Goal: Task Accomplishment & Management: Manage account settings

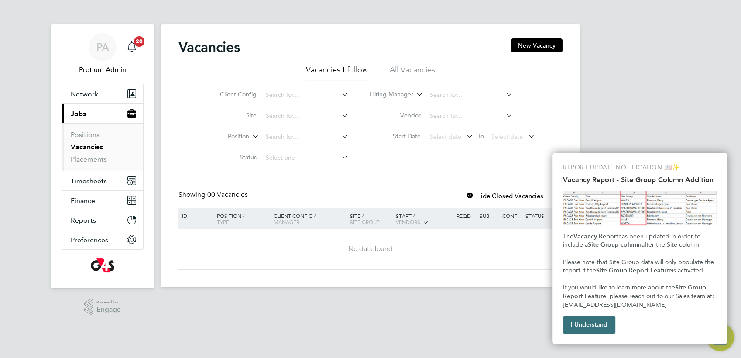
click at [593, 319] on button "I Understand" at bounding box center [589, 324] width 52 height 17
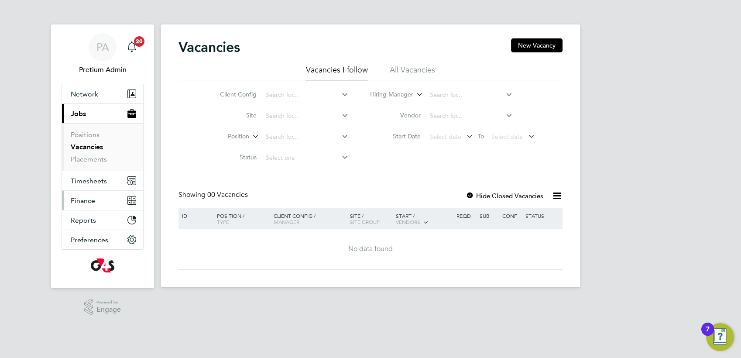
click at [100, 197] on button "Finance" at bounding box center [102, 200] width 81 height 19
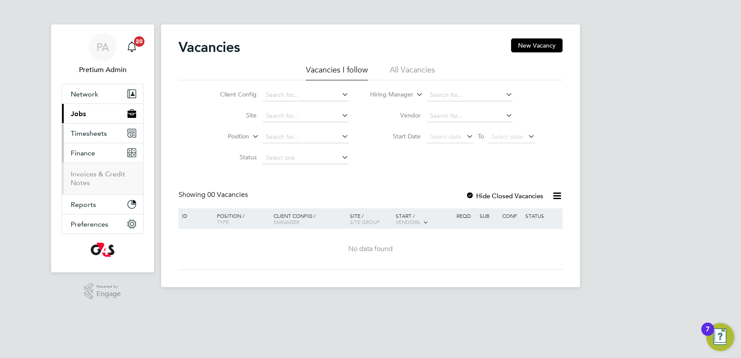
click at [90, 133] on span "Timesheets" at bounding box center [89, 133] width 36 height 8
click at [92, 186] on span "Finance" at bounding box center [83, 188] width 24 height 8
click at [89, 173] on link "Invoices & Credit Notes" at bounding box center [98, 178] width 55 height 17
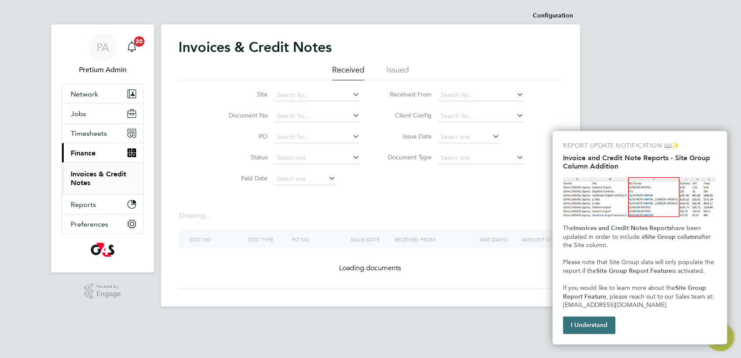
click at [601, 324] on button "I Understand" at bounding box center [589, 324] width 52 height 17
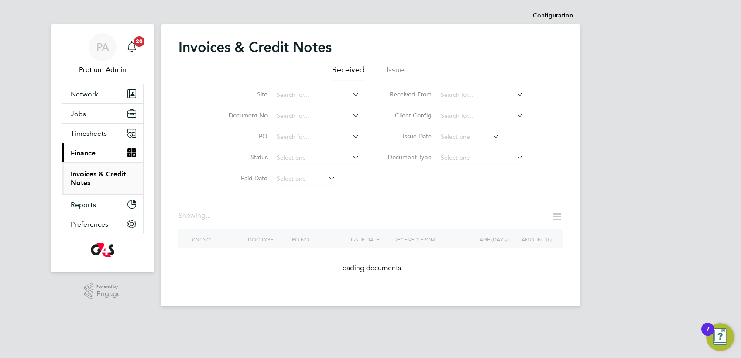
click at [464, 198] on div "Invoices & Credit Notes Received Issued Site Document No PO Status Paid Date Is…" at bounding box center [370, 163] width 384 height 250
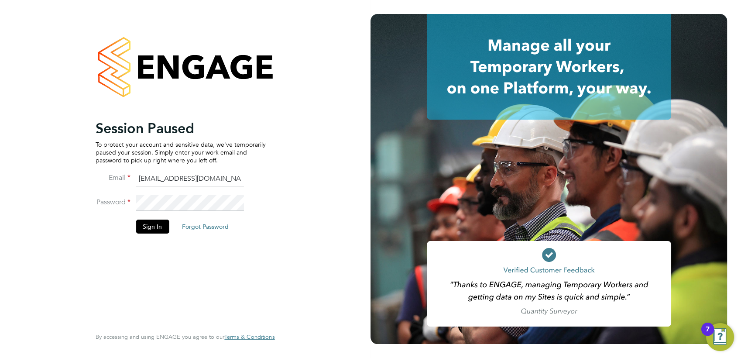
click at [147, 180] on input "g4sess@pretiumresourcing.co.uk" at bounding box center [190, 179] width 108 height 16
click at [158, 178] on input "g4sess@pretiumresourcing.co.uk" at bounding box center [190, 179] width 108 height 16
type input "G4S@pretiumresourcing.co.uk"
click at [146, 232] on button "Sign In" at bounding box center [152, 226] width 33 height 14
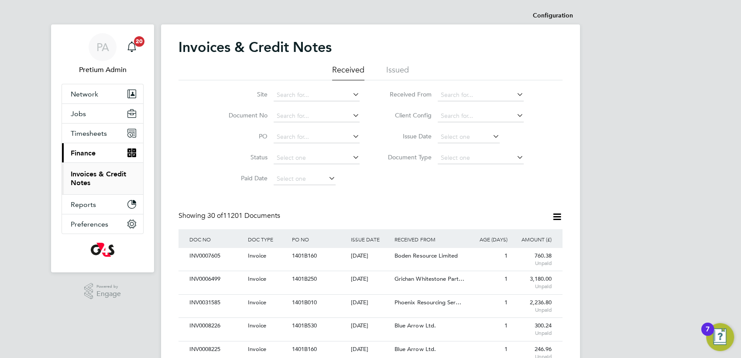
click at [556, 218] on icon at bounding box center [557, 216] width 11 height 11
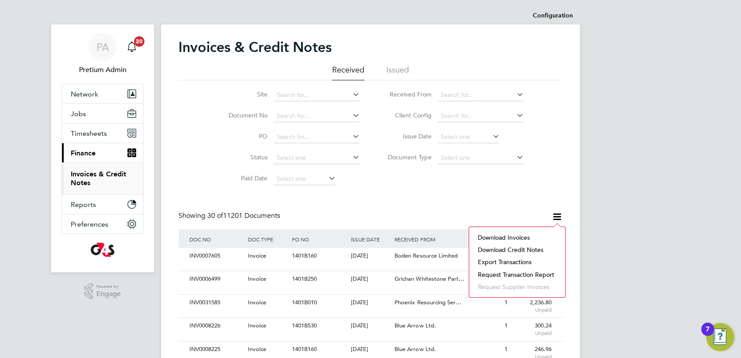
click at [501, 272] on li "Request transaction report" at bounding box center [516, 274] width 87 height 12
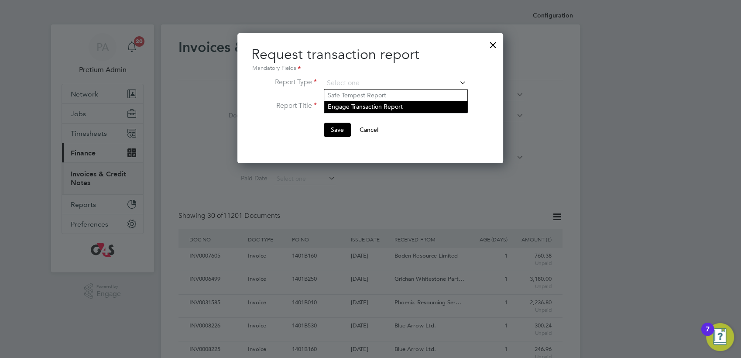
click at [347, 104] on li "Engage Transaction Report" at bounding box center [395, 106] width 143 height 11
type input "Engage Transaction Report"
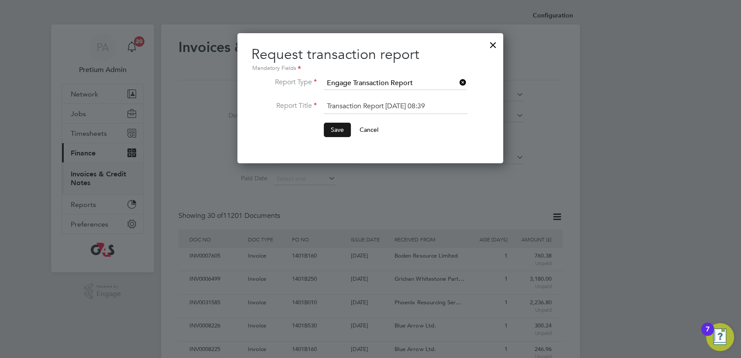
click at [341, 130] on button "Save" at bounding box center [337, 130] width 27 height 14
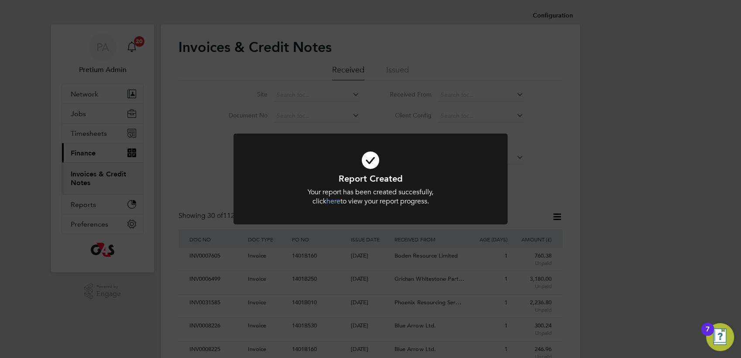
click at [204, 175] on div "Report Created Your report has been created succesfully, click here to view you…" at bounding box center [370, 179] width 741 height 358
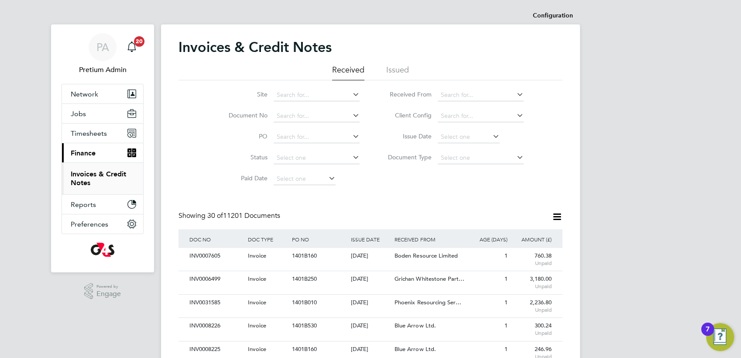
click at [555, 215] on icon at bounding box center [557, 216] width 11 height 11
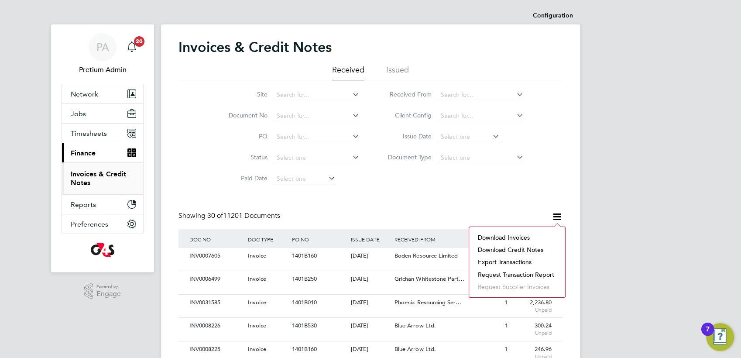
click at [501, 238] on li "Download invoices" at bounding box center [516, 237] width 87 height 12
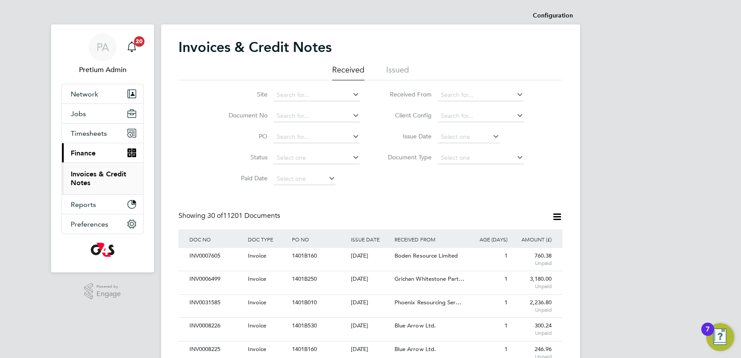
click at [419, 187] on div "Site Document No PO Status Paid Date Issued To Received From Client Config Issu…" at bounding box center [370, 134] width 384 height 109
click at [556, 217] on icon at bounding box center [557, 216] width 11 height 11
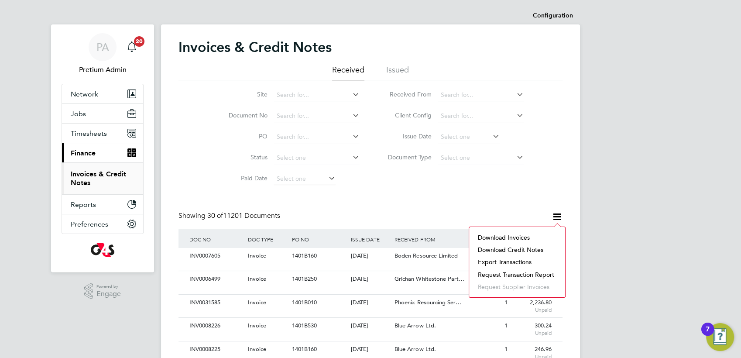
click at [508, 250] on li "Download credit notes" at bounding box center [516, 249] width 87 height 12
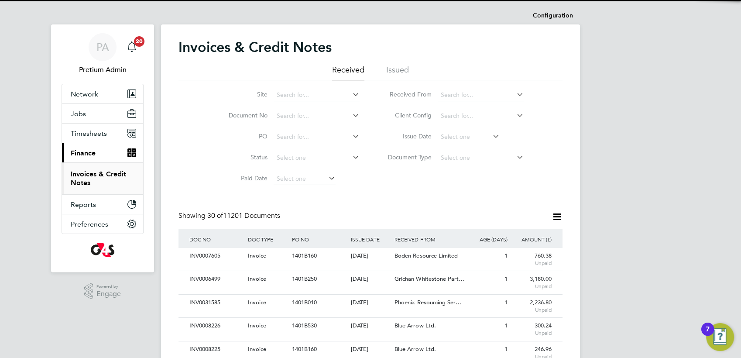
click at [370, 216] on div "Showing 30 of 11201 Documents" at bounding box center [370, 220] width 384 height 18
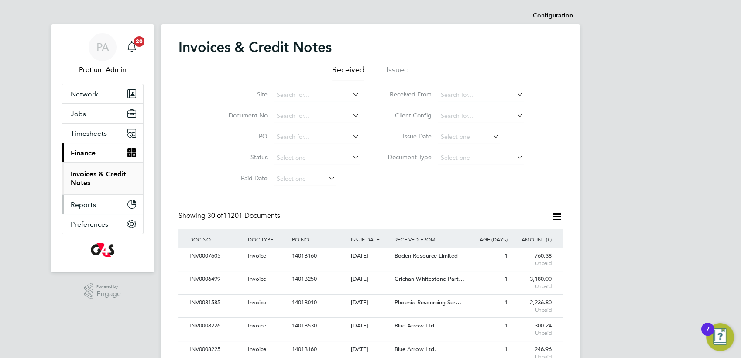
click at [109, 203] on button "Reports" at bounding box center [102, 204] width 81 height 19
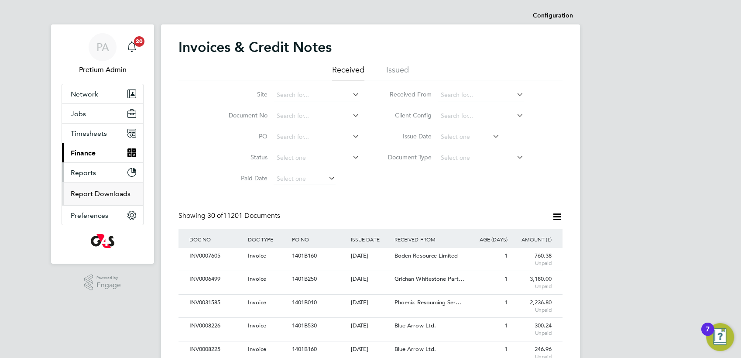
click at [89, 194] on link "Report Downloads" at bounding box center [101, 193] width 60 height 8
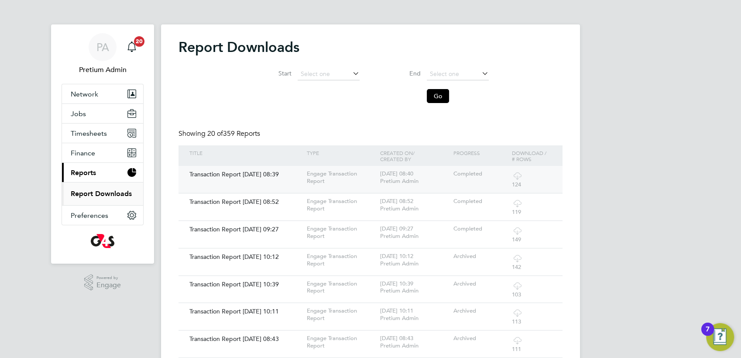
click at [517, 176] on icon at bounding box center [517, 175] width 11 height 11
click at [115, 50] on div "PA" at bounding box center [103, 47] width 28 height 28
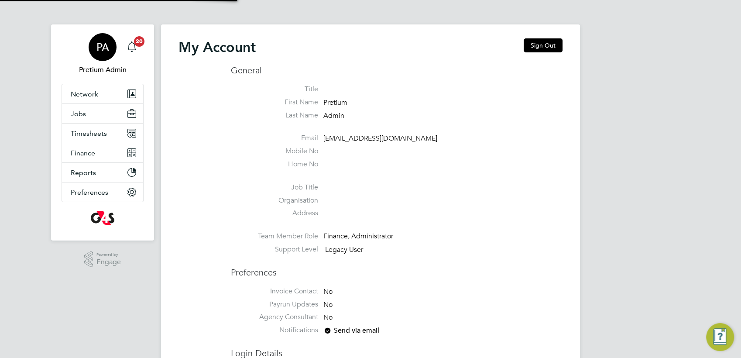
type input "G4S@pretiumresourcing.co.uk"
click at [542, 45] on button "Sign Out" at bounding box center [543, 45] width 39 height 14
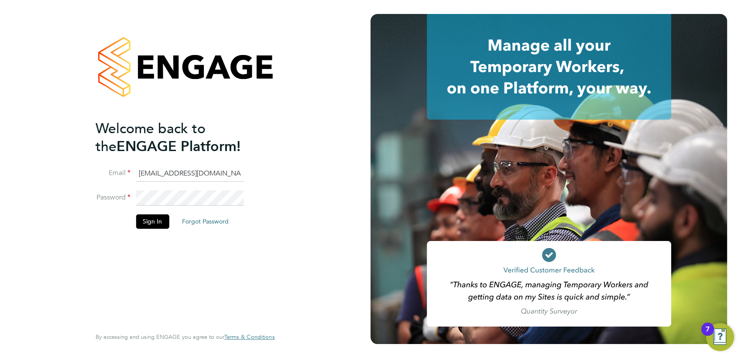
click at [150, 173] on input "G4S@pretiumresourcing.co.uk" at bounding box center [190, 174] width 108 height 16
type input "g4sess@pretiumresourcing.co.uk"
click at [154, 214] on button "Sign In" at bounding box center [152, 221] width 33 height 14
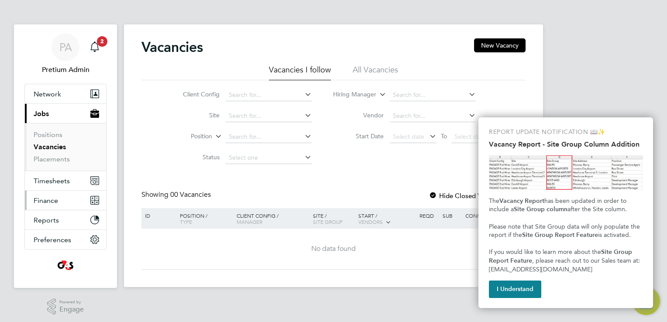
click at [73, 199] on button "Finance" at bounding box center [65, 200] width 81 height 19
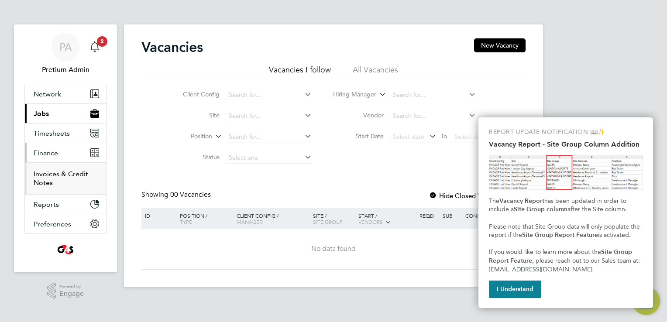
click at [51, 176] on link "Invoices & Credit Notes" at bounding box center [61, 178] width 55 height 17
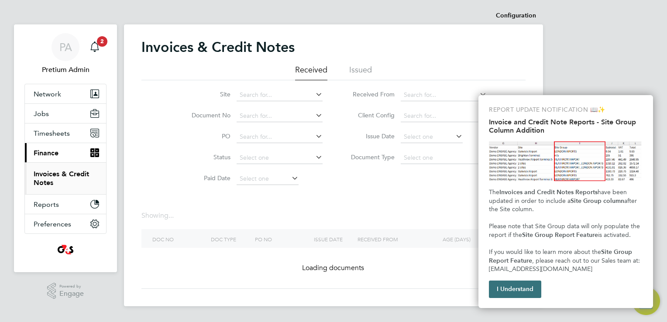
click at [520, 285] on button "I Understand" at bounding box center [515, 289] width 52 height 17
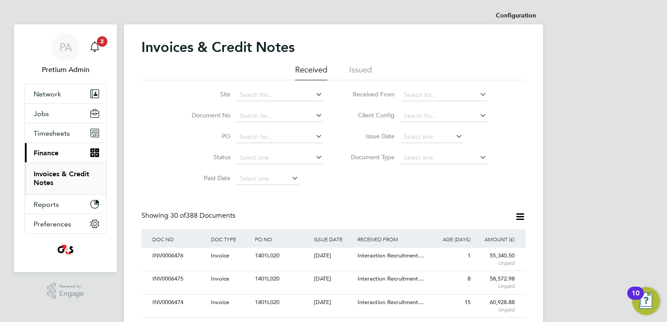
click at [521, 217] on icon at bounding box center [519, 216] width 11 height 11
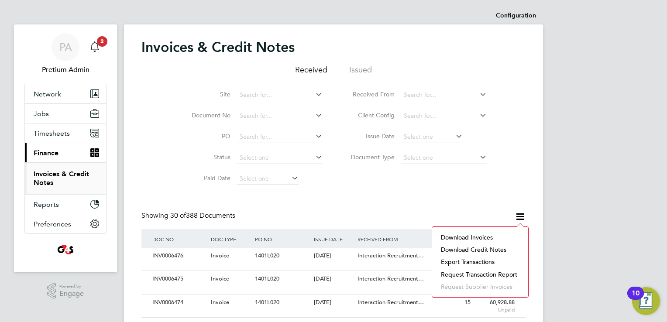
click at [468, 236] on li "Download invoices" at bounding box center [479, 237] width 87 height 12
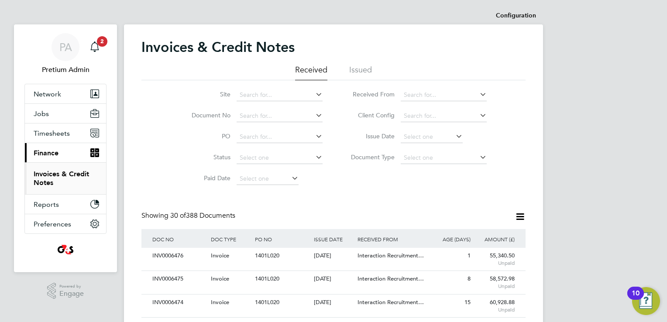
click at [443, 212] on div "Showing 30 of 388 Documents" at bounding box center [333, 220] width 384 height 18
click at [518, 215] on icon at bounding box center [519, 216] width 11 height 11
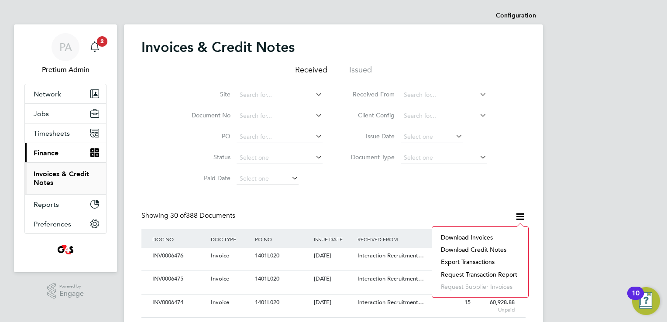
click at [483, 249] on li "Download credit notes" at bounding box center [479, 249] width 87 height 12
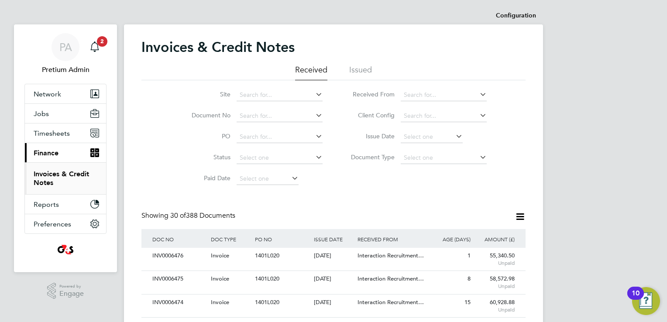
click at [518, 215] on icon at bounding box center [519, 216] width 11 height 11
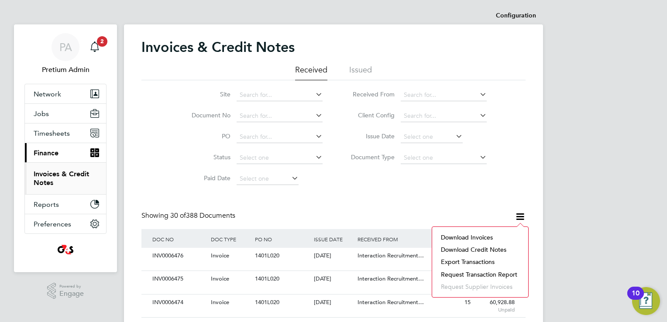
click at [473, 272] on li "Request transaction report" at bounding box center [479, 274] width 87 height 12
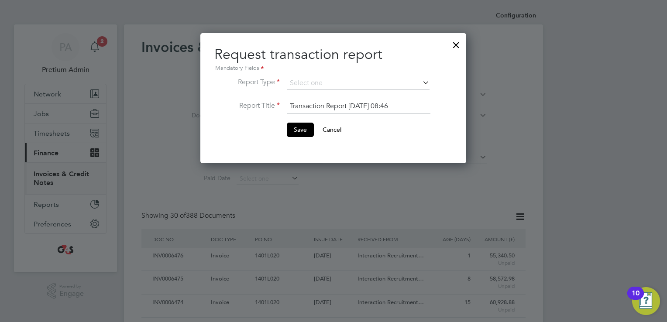
click at [314, 109] on li "Engage Transaction Report" at bounding box center [358, 106] width 143 height 11
type input "Engage Transaction Report"
click at [307, 123] on button "Save" at bounding box center [300, 130] width 27 height 14
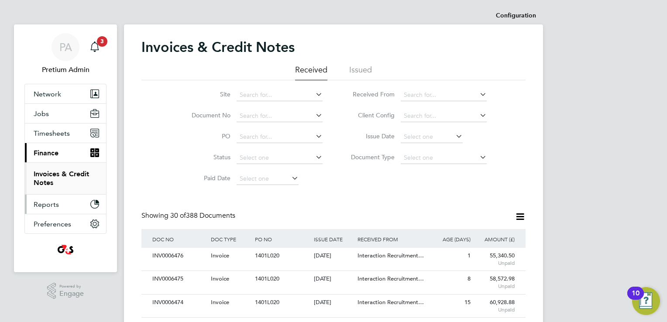
click at [63, 207] on button "Reports" at bounding box center [65, 204] width 81 height 19
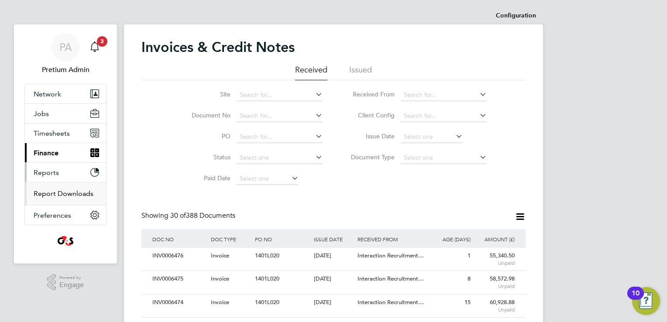
click at [59, 194] on link "Report Downloads" at bounding box center [64, 193] width 60 height 8
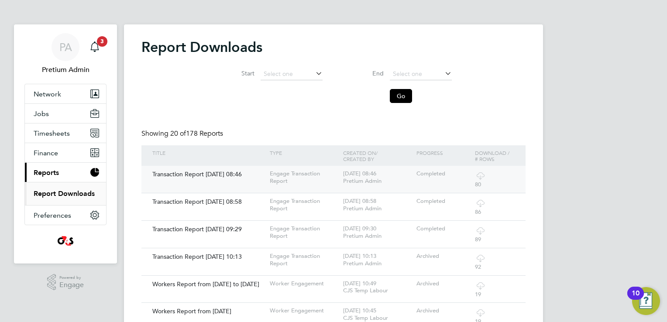
click at [479, 175] on icon at bounding box center [480, 175] width 11 height 11
click at [63, 38] on div "PA" at bounding box center [65, 47] width 28 height 28
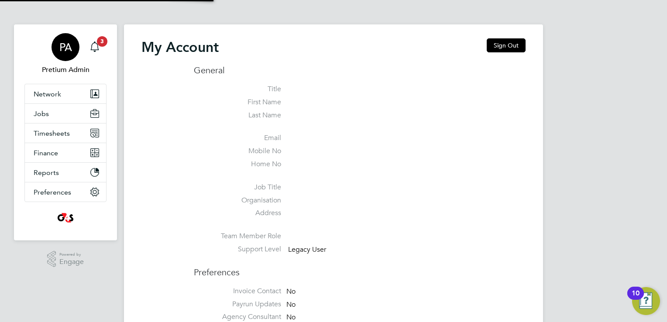
type input "g4scars@pretiumresourcing.co.uk"
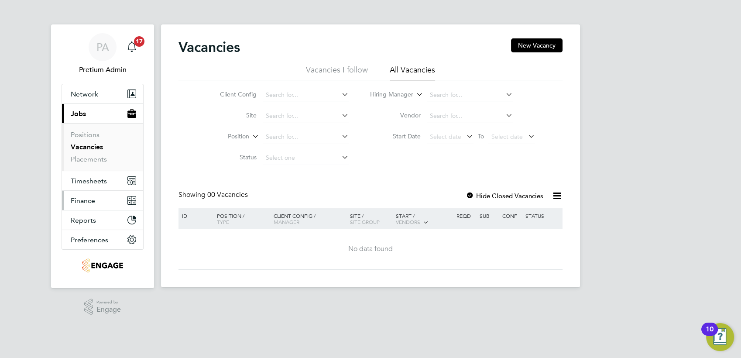
click at [89, 198] on span "Finance" at bounding box center [83, 200] width 24 height 8
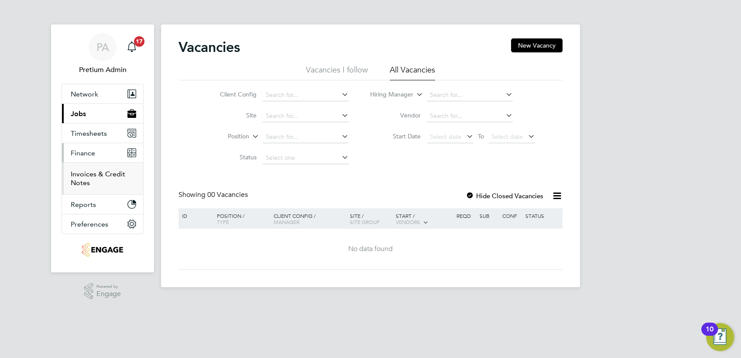
click at [90, 173] on link "Invoices & Credit Notes" at bounding box center [98, 178] width 55 height 17
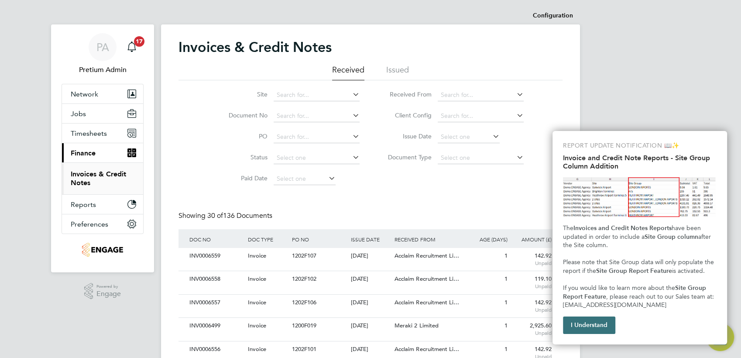
click at [599, 324] on button "I Understand" at bounding box center [589, 324] width 52 height 17
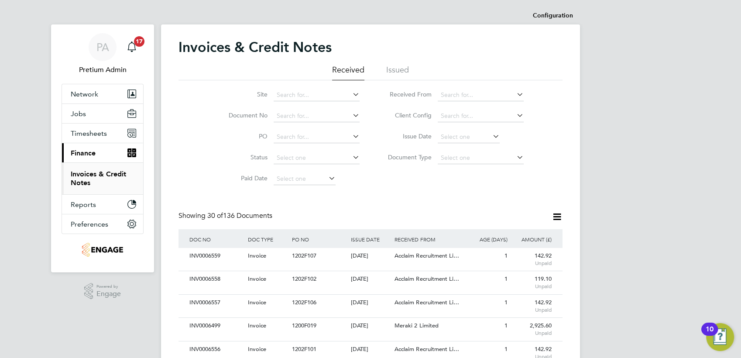
click at [554, 217] on icon at bounding box center [557, 216] width 11 height 11
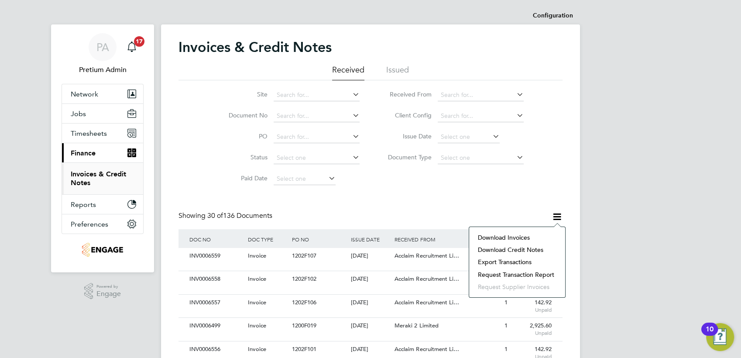
click at [509, 237] on li "Download invoices" at bounding box center [516, 237] width 87 height 12
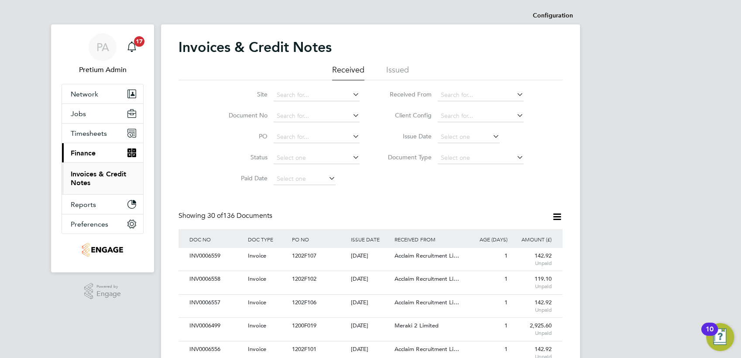
click at [555, 214] on icon at bounding box center [557, 216] width 11 height 11
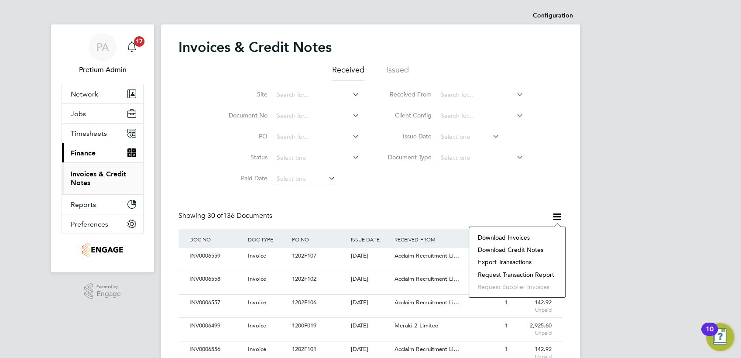
click at [493, 247] on li "Download credit notes" at bounding box center [516, 249] width 87 height 12
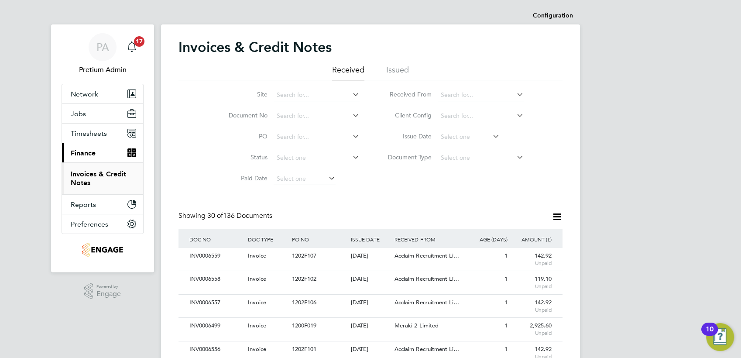
click at [469, 185] on div "Site Document No PO Status Paid Date Issued To Received From Client Config Issu…" at bounding box center [370, 134] width 384 height 109
click at [559, 214] on icon at bounding box center [557, 216] width 11 height 11
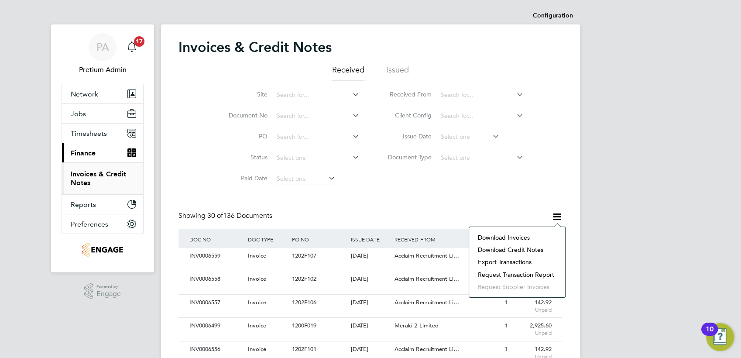
click at [497, 273] on li "Request transaction report" at bounding box center [516, 274] width 87 height 12
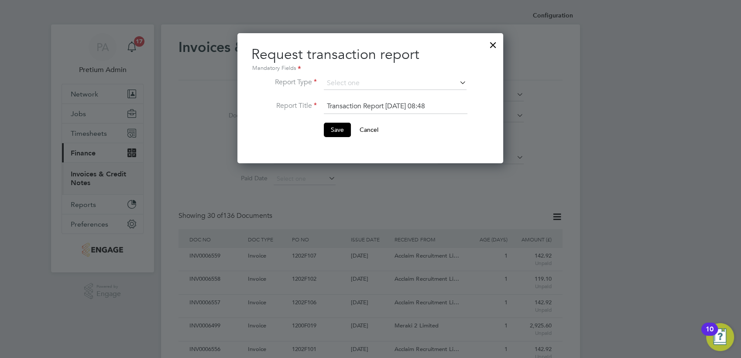
click at [346, 106] on li "Engage Transaction Report" at bounding box center [395, 106] width 143 height 11
type input "Engage Transaction Report"
click at [331, 132] on button "Save" at bounding box center [337, 130] width 27 height 14
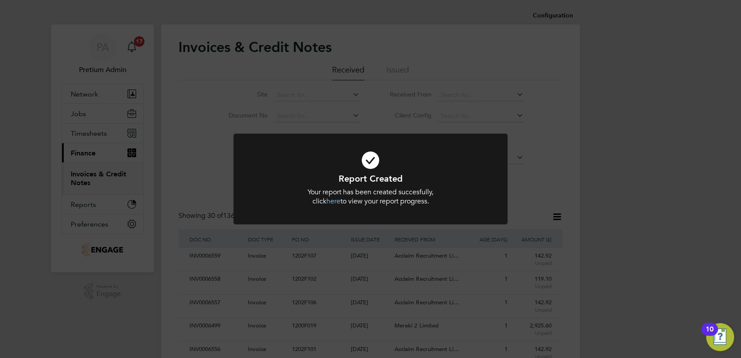
click at [451, 269] on div "Report Created Your report has been created succesfully, click here to view you…" at bounding box center [370, 179] width 741 height 358
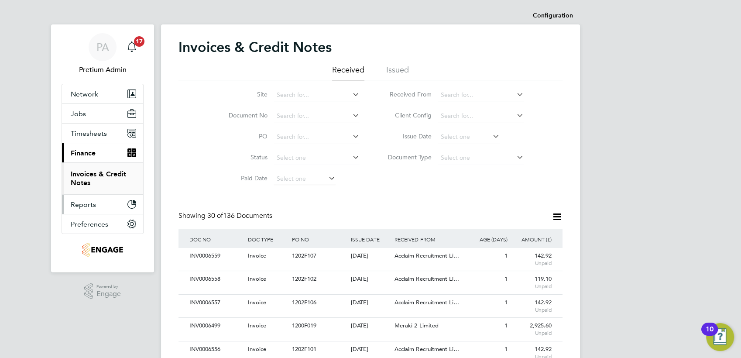
click at [103, 201] on button "Reports" at bounding box center [102, 204] width 81 height 19
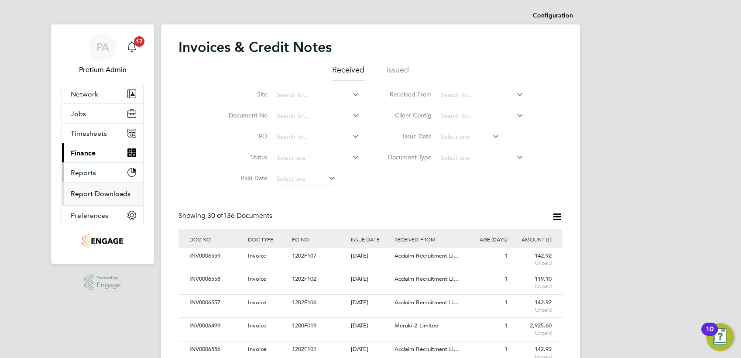
click at [91, 195] on link "Report Downloads" at bounding box center [101, 193] width 60 height 8
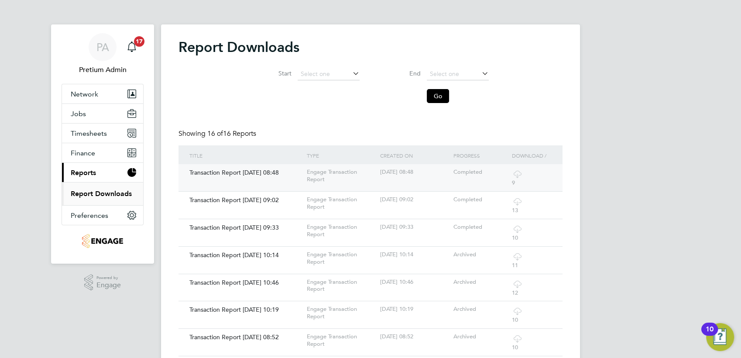
click at [519, 171] on icon at bounding box center [517, 173] width 11 height 11
click at [96, 51] on span "PA" at bounding box center [102, 46] width 13 height 11
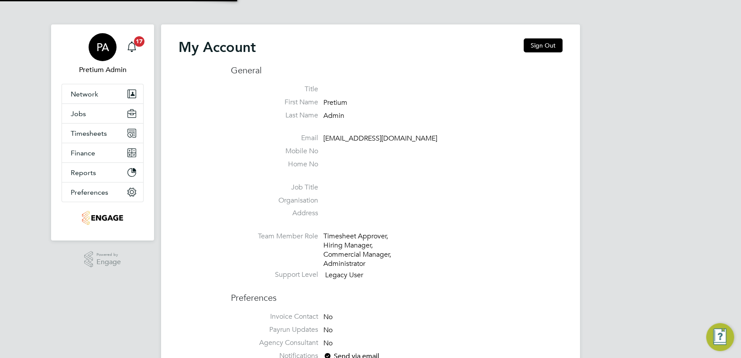
type input "[EMAIL_ADDRESS][DOMAIN_NAME]"
click at [547, 47] on button "Sign Out" at bounding box center [543, 45] width 39 height 14
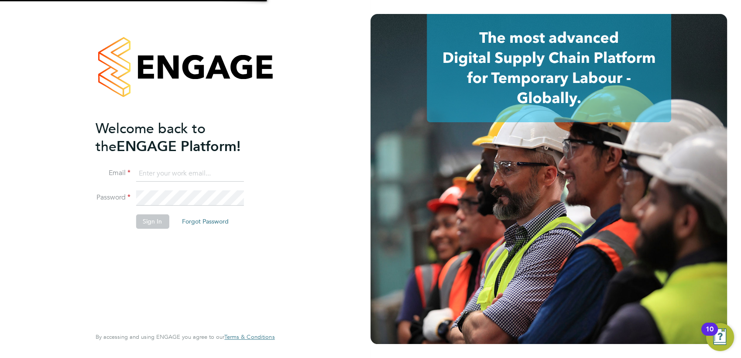
type input "[EMAIL_ADDRESS][DOMAIN_NAME]"
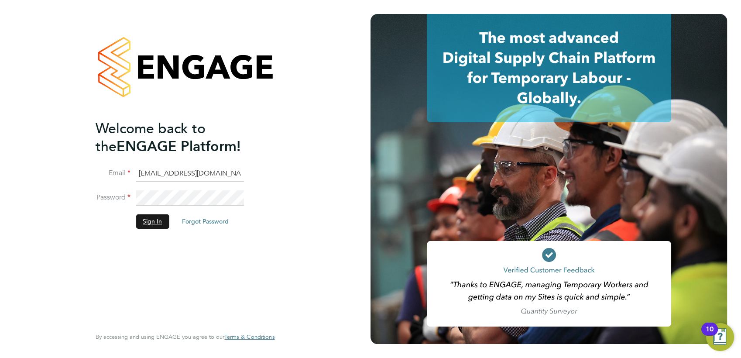
click at [154, 222] on button "Sign In" at bounding box center [152, 221] width 33 height 14
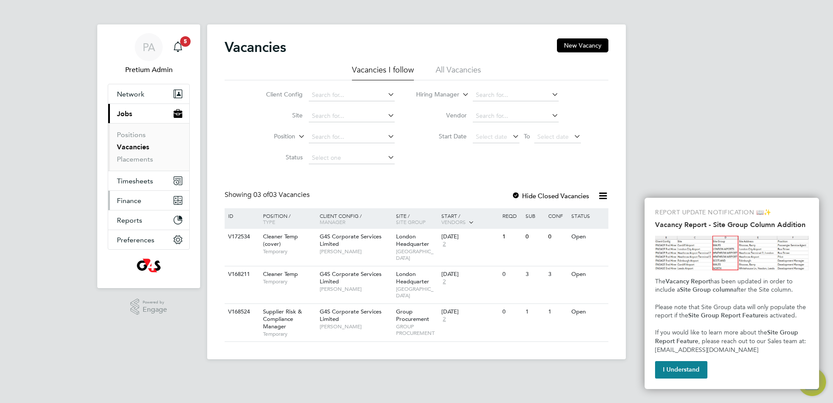
click at [149, 202] on button "Finance" at bounding box center [148, 200] width 81 height 19
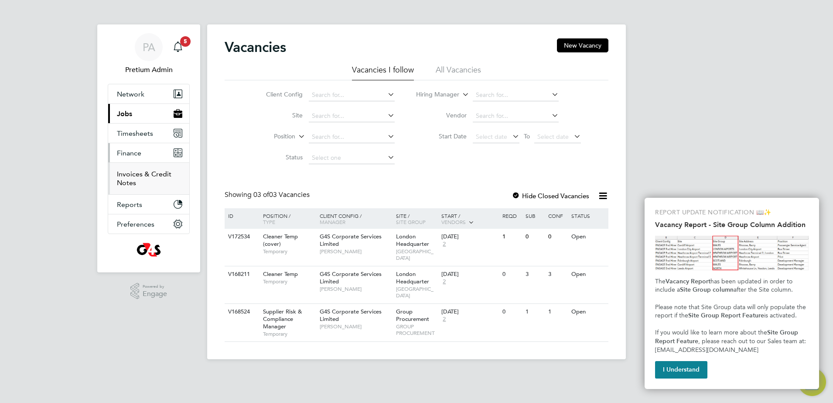
click at [134, 176] on link "Invoices & Credit Notes" at bounding box center [144, 178] width 55 height 17
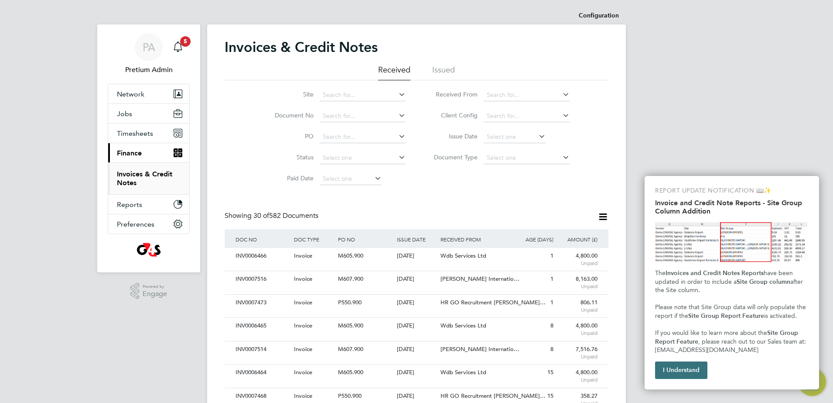
click at [674, 363] on button "I Understand" at bounding box center [681, 369] width 52 height 17
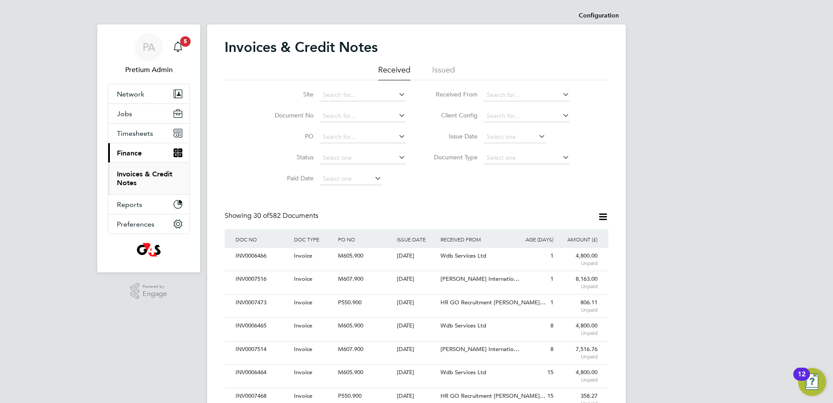
click at [604, 217] on icon at bounding box center [603, 216] width 11 height 11
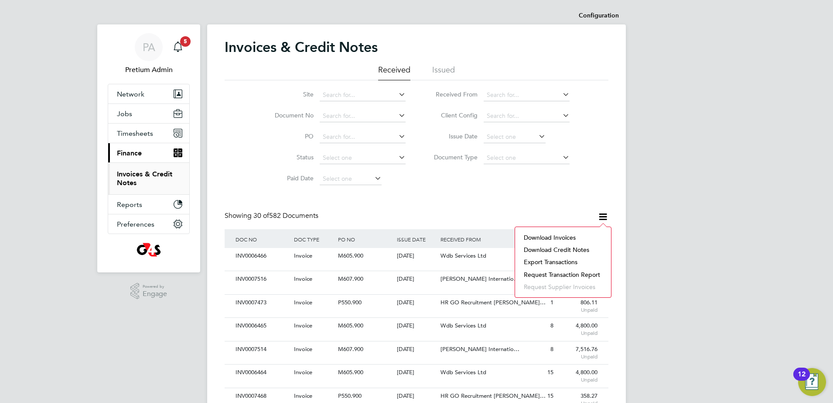
click at [553, 236] on li "Download invoices" at bounding box center [563, 237] width 87 height 12
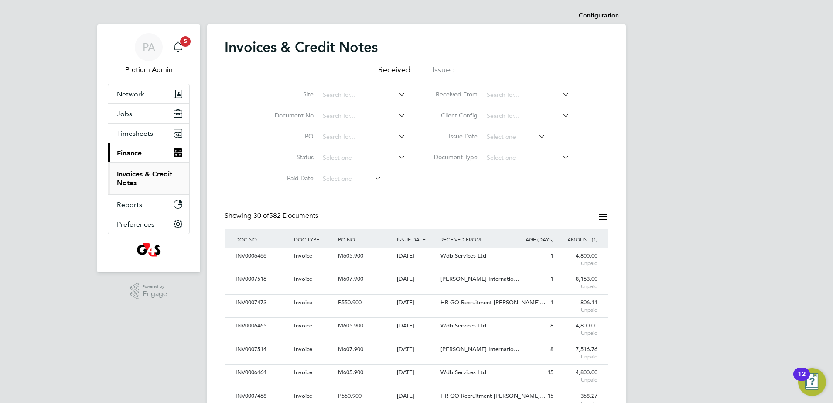
click at [603, 214] on icon at bounding box center [603, 216] width 11 height 11
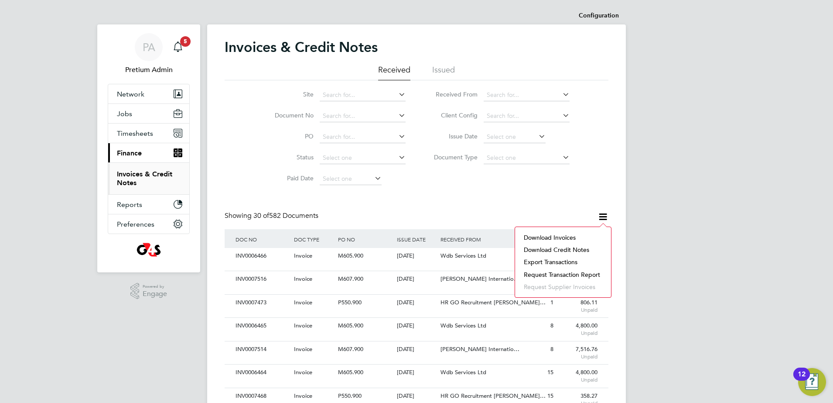
click at [538, 249] on li "Download credit notes" at bounding box center [563, 249] width 87 height 12
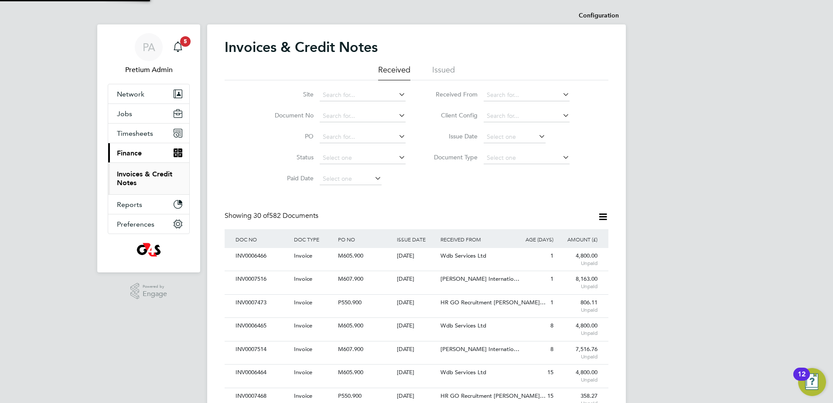
click at [455, 185] on div "Site Document No PO Status Paid Date Issued To Received From Client Config Issu…" at bounding box center [417, 134] width 384 height 109
click at [604, 217] on icon at bounding box center [603, 216] width 11 height 11
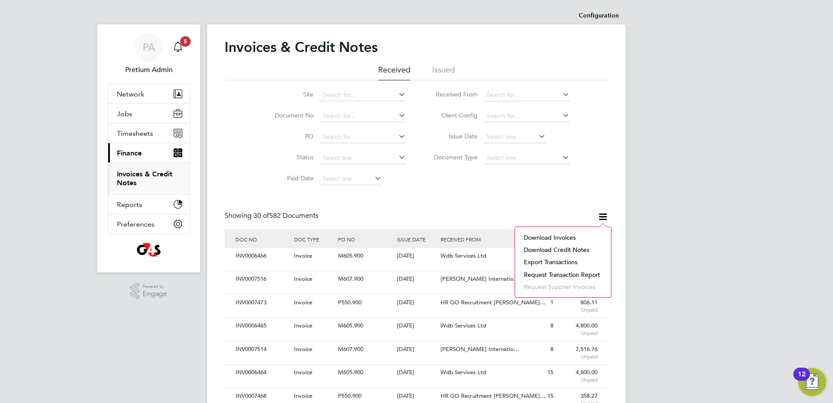
click at [547, 274] on li "Request transaction report" at bounding box center [563, 274] width 87 height 12
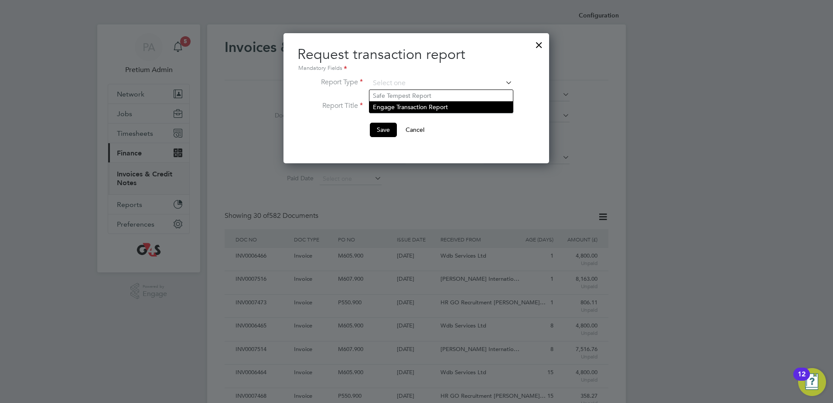
click at [401, 102] on li "Engage Transaction Report" at bounding box center [442, 106] width 144 height 11
type input "Engage Transaction Report"
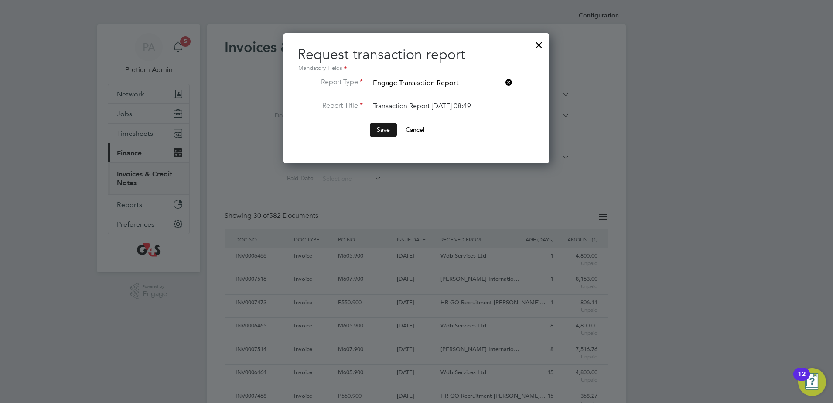
click at [377, 130] on button "Save" at bounding box center [383, 130] width 27 height 14
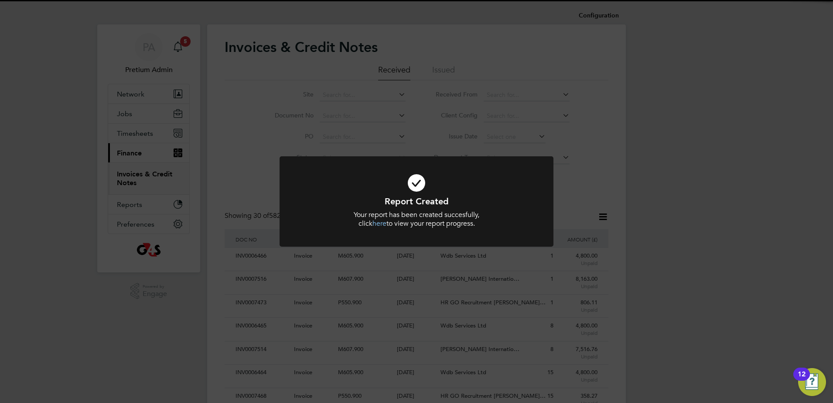
click at [231, 182] on div "Report Created Your report has been created succesfully, click here to view you…" at bounding box center [416, 201] width 833 height 403
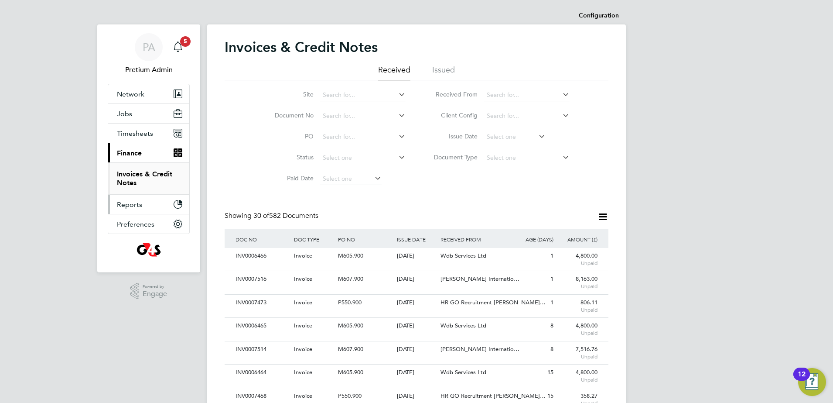
click at [144, 208] on button "Reports" at bounding box center [148, 204] width 81 height 19
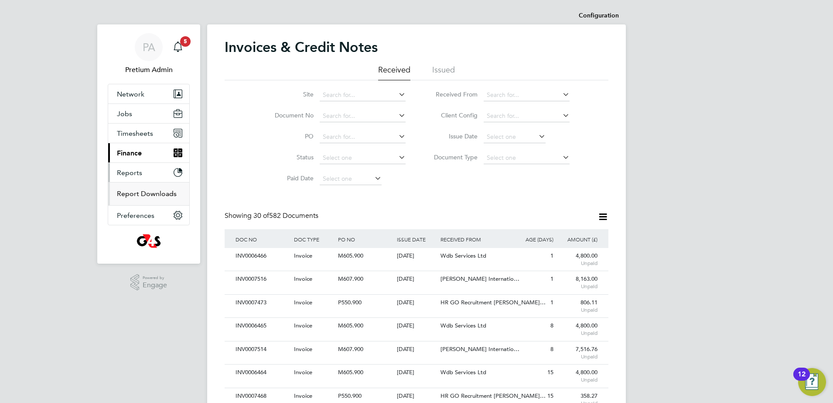
click at [132, 191] on link "Report Downloads" at bounding box center [147, 193] width 60 height 8
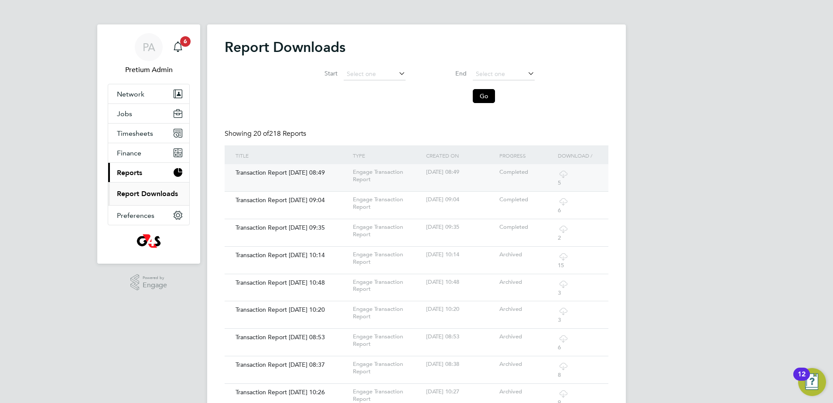
click at [564, 175] on icon at bounding box center [563, 173] width 11 height 11
click at [153, 39] on div "PA" at bounding box center [149, 47] width 28 height 28
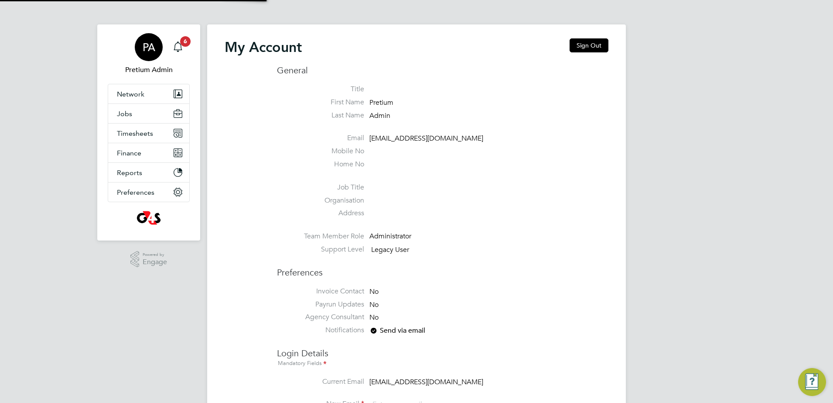
type input "[EMAIL_ADDRESS][DOMAIN_NAME]"
click at [593, 40] on button "Sign Out" at bounding box center [589, 45] width 39 height 14
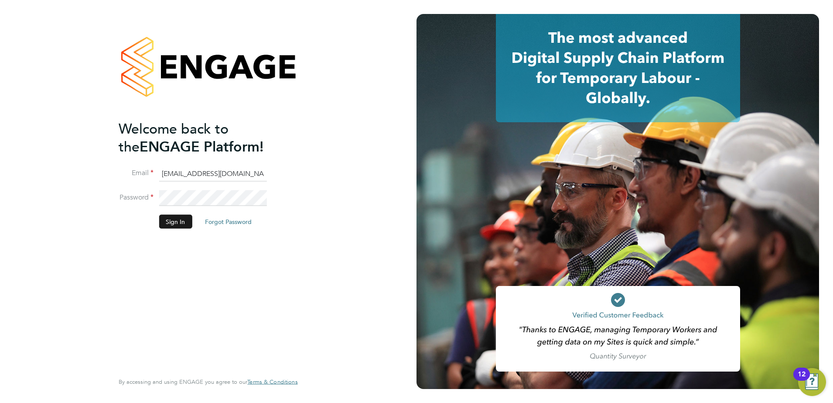
click at [185, 222] on button "Sign In" at bounding box center [175, 221] width 33 height 14
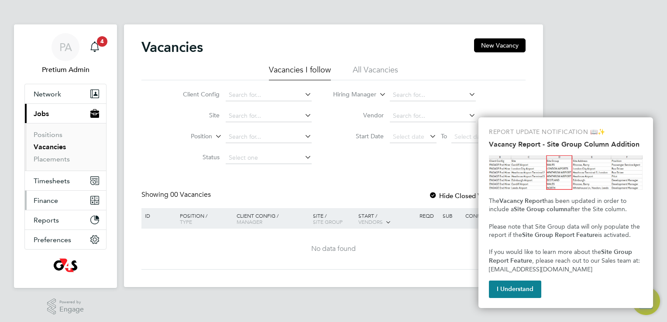
click at [56, 194] on button "Finance" at bounding box center [65, 200] width 81 height 19
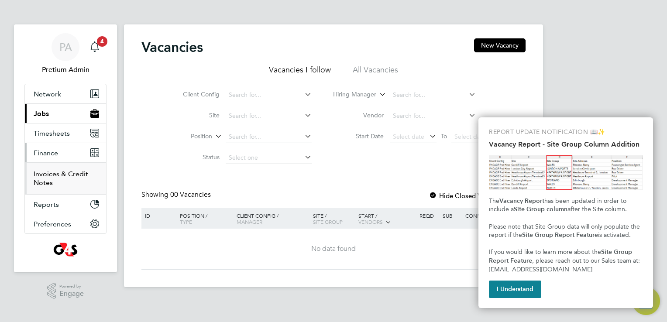
click at [56, 172] on link "Invoices & Credit Notes" at bounding box center [61, 178] width 55 height 17
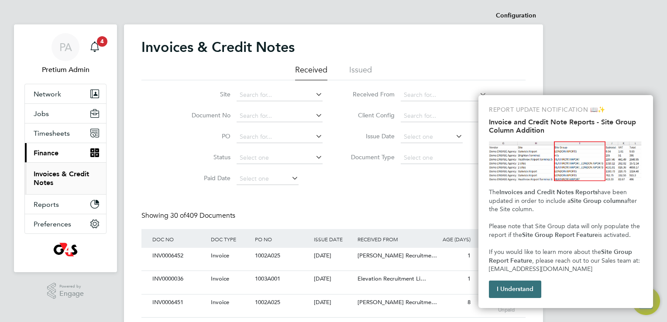
click at [515, 284] on button "I Understand" at bounding box center [515, 289] width 52 height 17
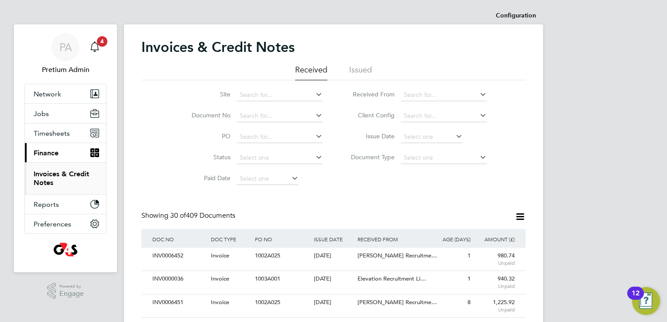
click at [515, 218] on icon at bounding box center [519, 216] width 11 height 11
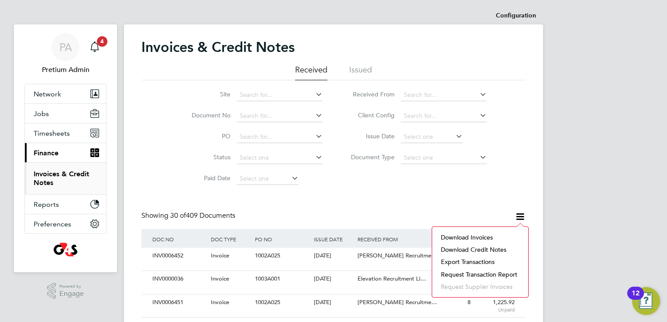
click at [471, 235] on li "Download invoices" at bounding box center [479, 237] width 87 height 12
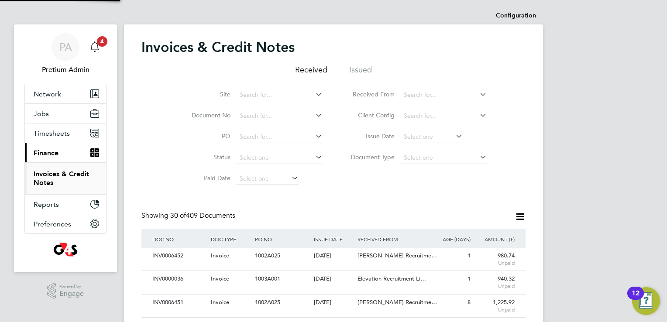
click at [522, 216] on icon at bounding box center [519, 216] width 11 height 11
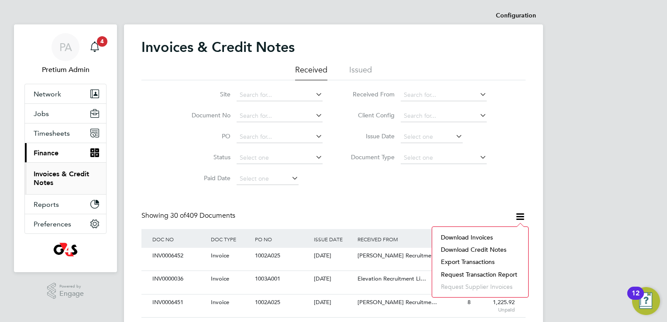
click at [464, 249] on li "Download credit notes" at bounding box center [479, 249] width 87 height 12
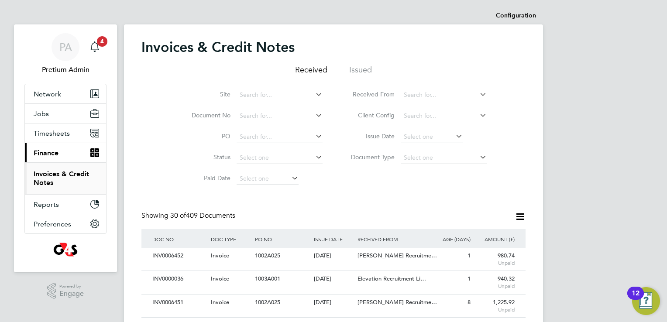
click at [517, 218] on icon at bounding box center [519, 216] width 11 height 11
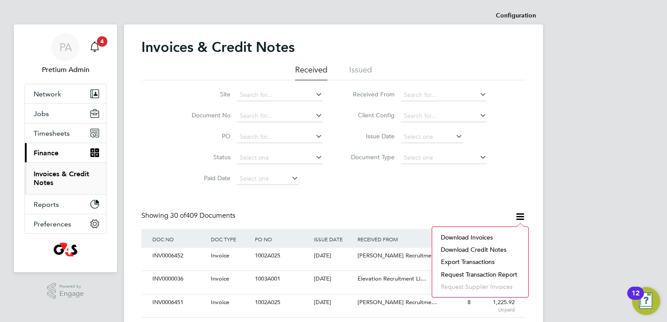
click at [457, 273] on li "Request transaction report" at bounding box center [479, 274] width 87 height 12
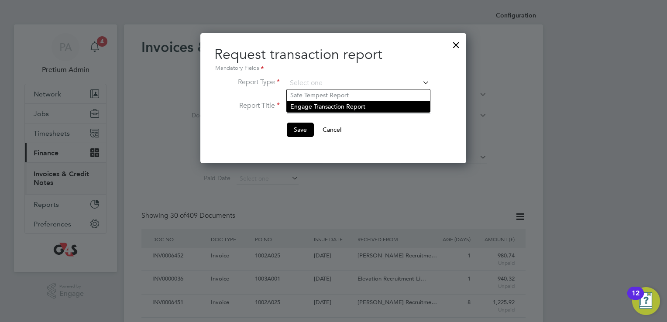
click at [320, 108] on li "Engage Transaction Report" at bounding box center [358, 106] width 143 height 11
type input "Engage Transaction Report"
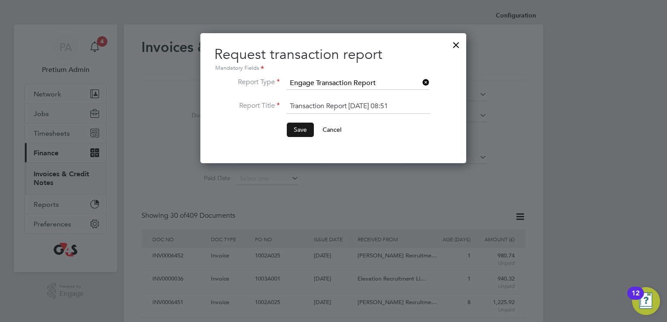
click at [301, 128] on button "Save" at bounding box center [300, 130] width 27 height 14
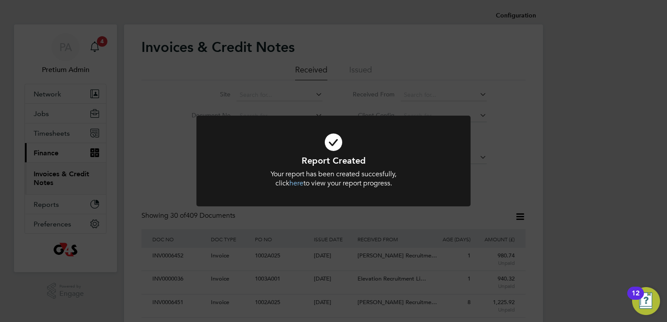
click at [185, 190] on div "Report Created Your report has been created succesfully, click here to view you…" at bounding box center [333, 161] width 667 height 322
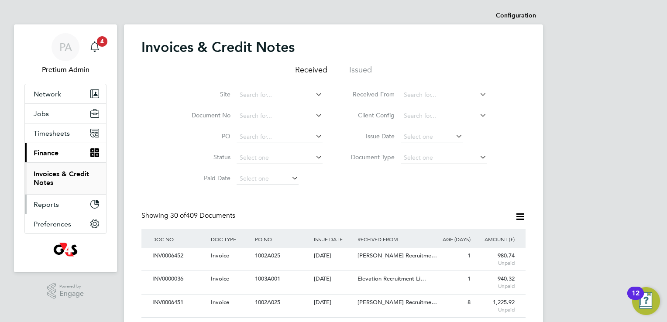
click at [46, 205] on span "Reports" at bounding box center [46, 204] width 25 height 8
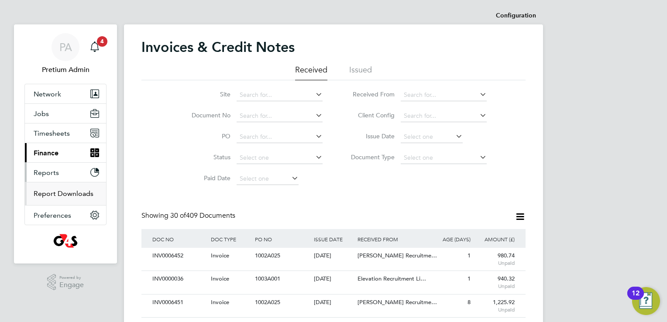
click at [60, 195] on link "Report Downloads" at bounding box center [64, 193] width 60 height 8
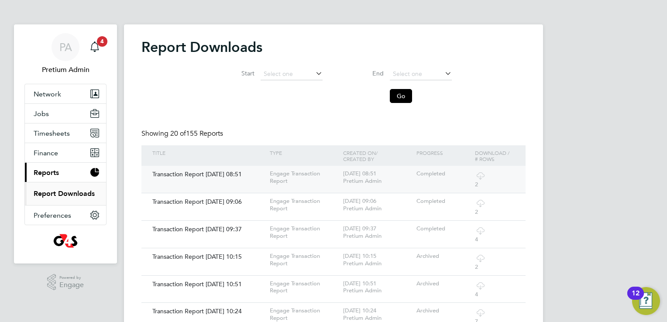
click at [478, 179] on icon at bounding box center [480, 175] width 11 height 11
click at [65, 51] on span "PA" at bounding box center [65, 46] width 13 height 11
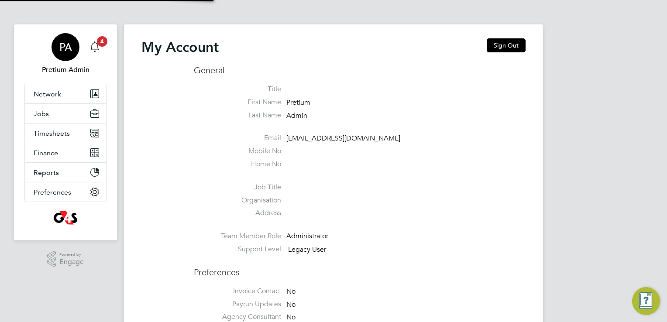
type input "[EMAIL_ADDRESS][DOMAIN_NAME]"
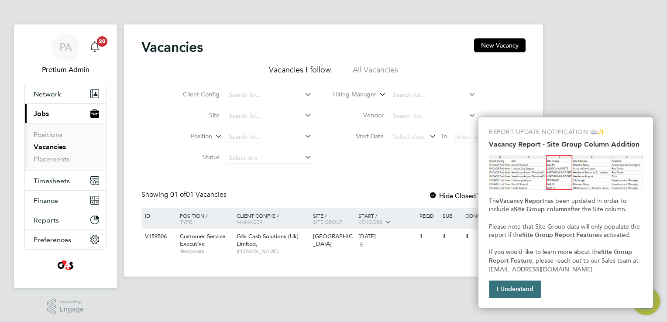
click at [513, 284] on button "I Understand" at bounding box center [515, 289] width 52 height 17
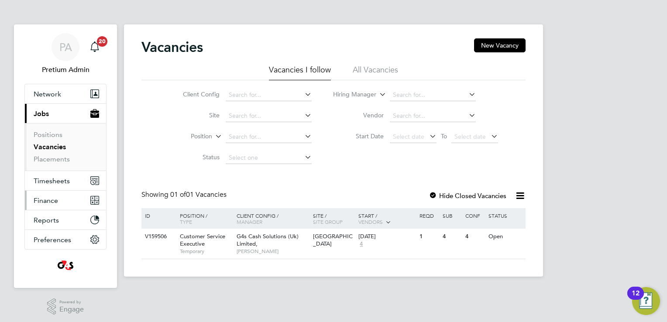
click at [54, 199] on span "Finance" at bounding box center [46, 200] width 24 height 8
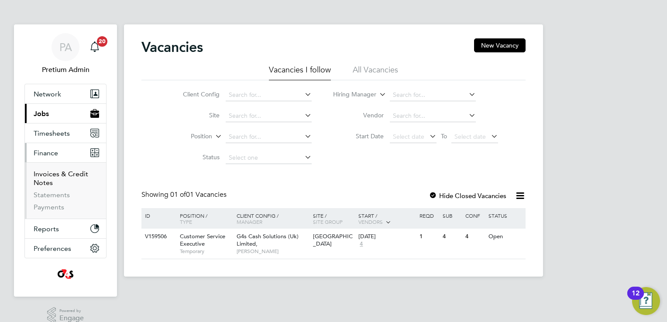
click at [45, 175] on link "Invoices & Credit Notes" at bounding box center [61, 178] width 55 height 17
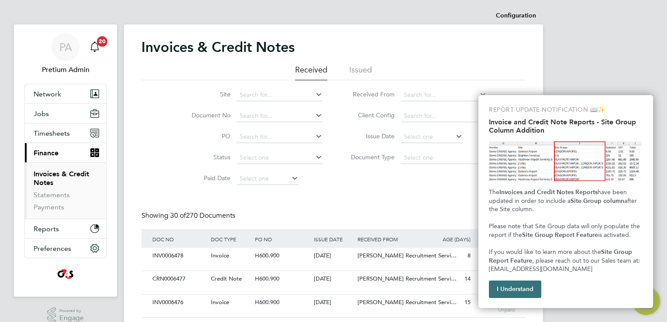
click at [512, 292] on button "I Understand" at bounding box center [515, 289] width 52 height 17
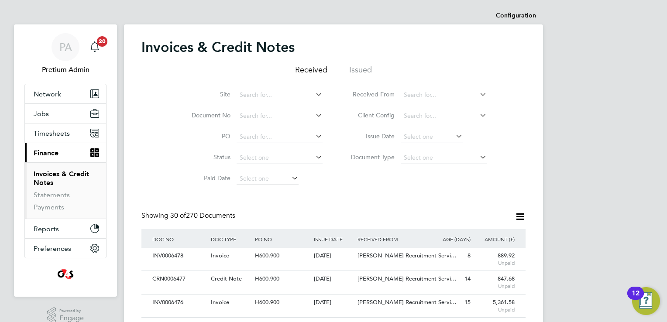
click at [521, 214] on icon at bounding box center [519, 216] width 11 height 11
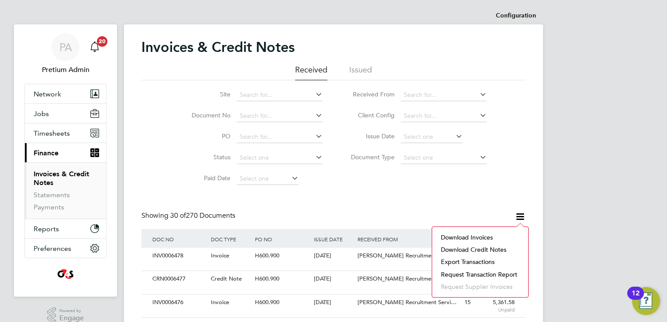
click at [466, 237] on li "Download invoices" at bounding box center [479, 237] width 87 height 12
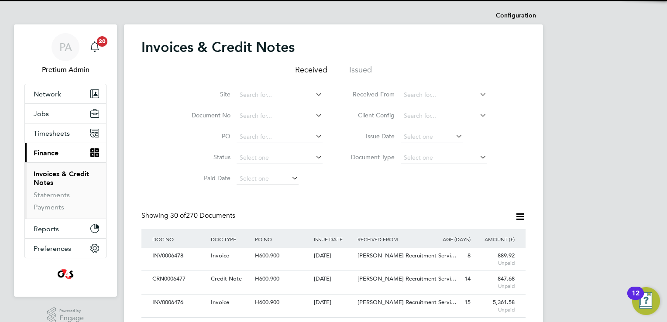
click at [416, 175] on div "Site Document No PO Status Paid Date Issued To Received From Client Config Issu…" at bounding box center [333, 134] width 384 height 109
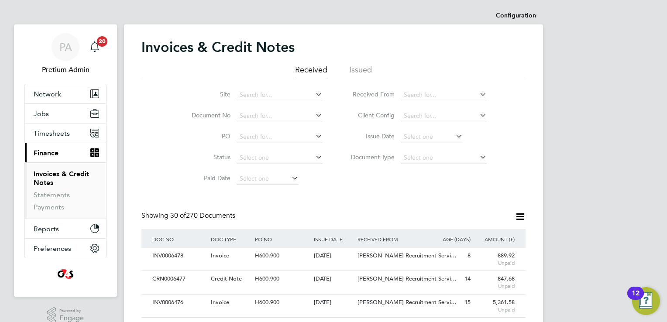
click at [517, 216] on icon at bounding box center [519, 216] width 11 height 11
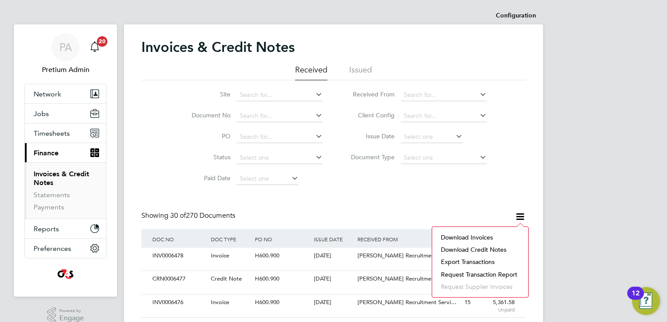
click at [465, 249] on li "Download credit notes" at bounding box center [479, 249] width 87 height 12
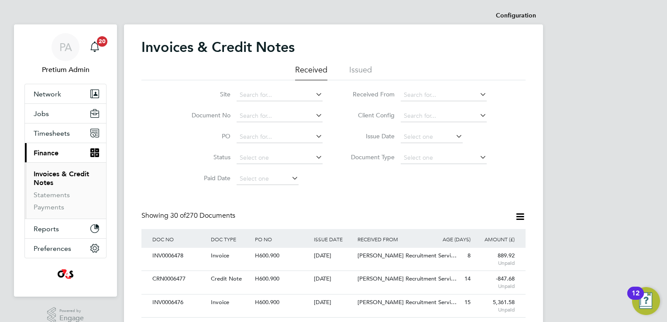
click at [518, 216] on icon at bounding box center [519, 216] width 11 height 11
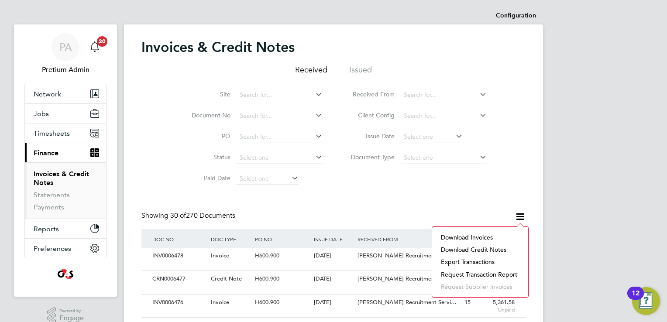
click at [457, 272] on li "Request transaction report" at bounding box center [479, 274] width 87 height 12
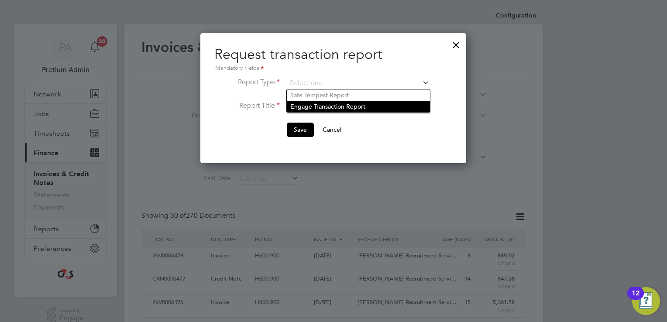
click at [321, 111] on li "Engage Transaction Report" at bounding box center [358, 106] width 143 height 11
type input "Engage Transaction Report"
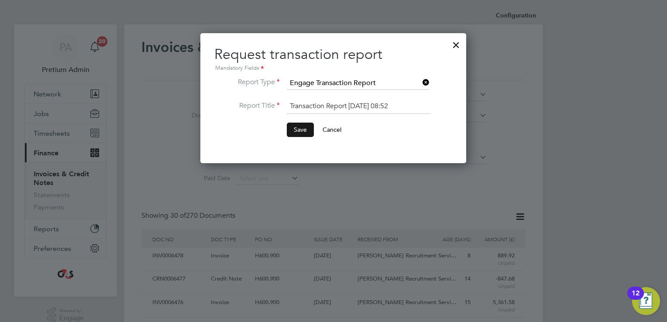
click at [295, 130] on button "Save" at bounding box center [300, 130] width 27 height 14
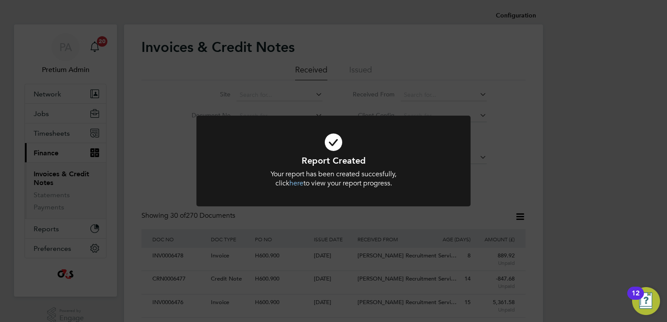
click at [312, 222] on div "Report Created Your report has been created succesfully, click here to view you…" at bounding box center [333, 161] width 667 height 322
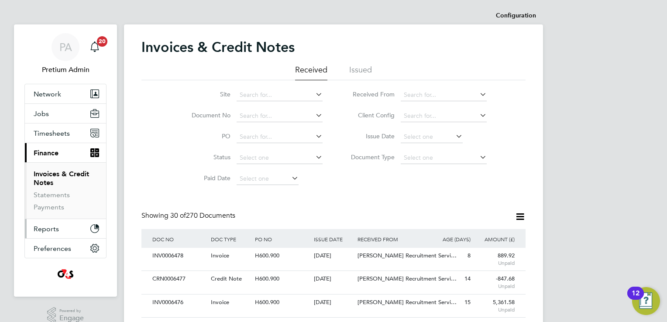
click at [72, 227] on button "Reports" at bounding box center [65, 228] width 81 height 19
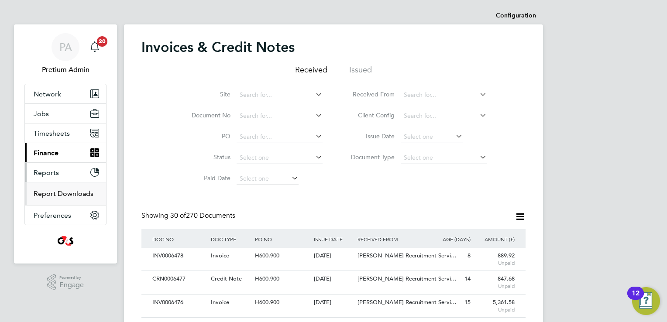
click at [61, 193] on link "Report Downloads" at bounding box center [64, 193] width 60 height 8
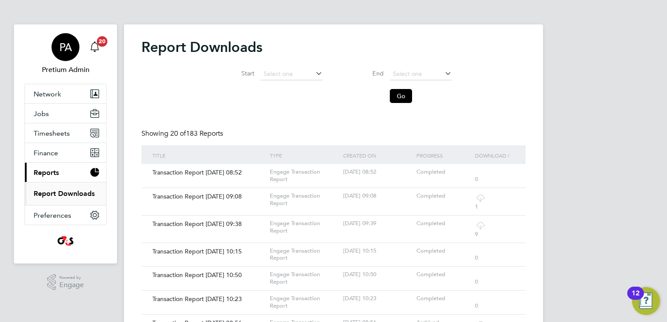
click at [59, 55] on div "PA" at bounding box center [65, 47] width 28 height 28
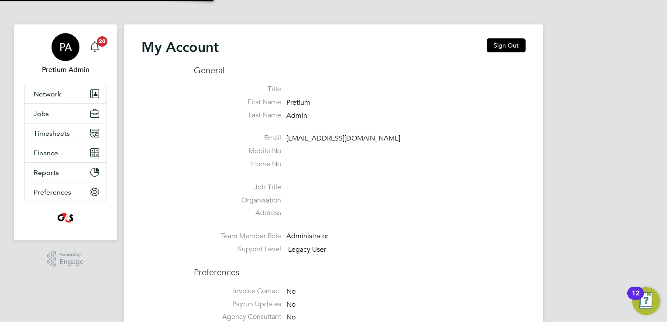
type input "ncc@pretiumresourcing.co.uk"
click at [70, 41] on span "PA" at bounding box center [65, 46] width 13 height 11
click at [509, 43] on button "Sign Out" at bounding box center [506, 45] width 39 height 14
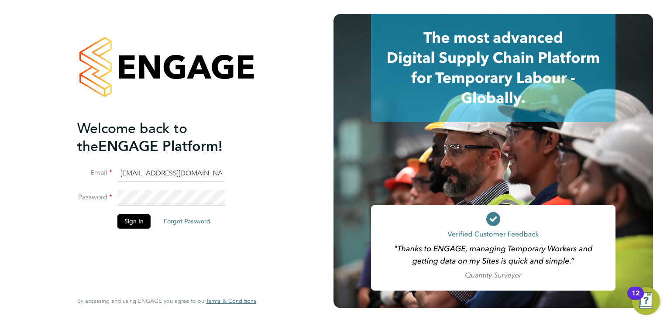
click at [155, 175] on input "ncc@pretiumresourcing.co.uk" at bounding box center [171, 174] width 108 height 16
click at [122, 173] on input "ncc@pretiumresourcing.co.uk" at bounding box center [171, 174] width 108 height 16
type input "account.support@pretiumresourcing.co.uk"
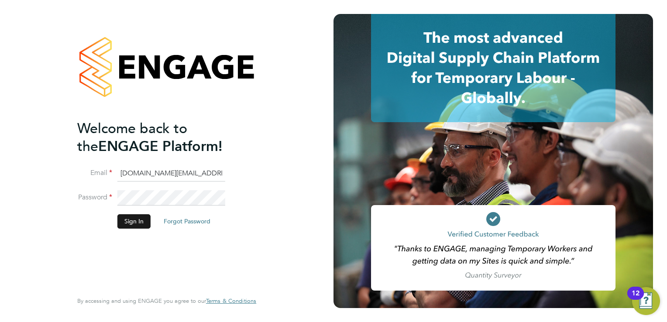
click at [140, 221] on button "Sign In" at bounding box center [133, 221] width 33 height 14
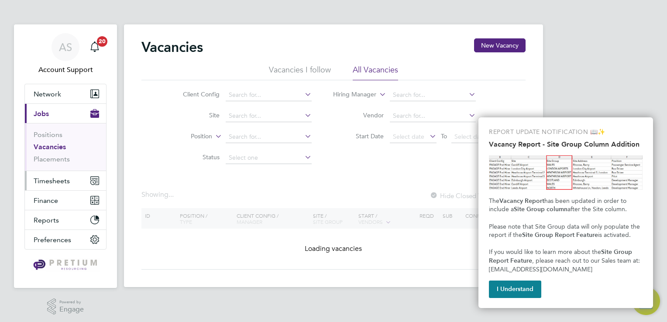
click at [62, 177] on span "Timesheets" at bounding box center [52, 181] width 36 height 8
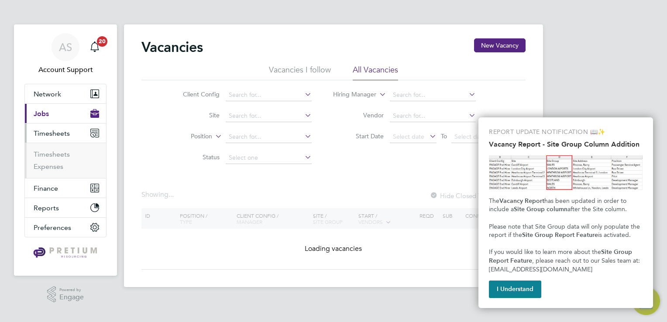
click at [53, 111] on button "Current page: Jobs" at bounding box center [65, 113] width 81 height 19
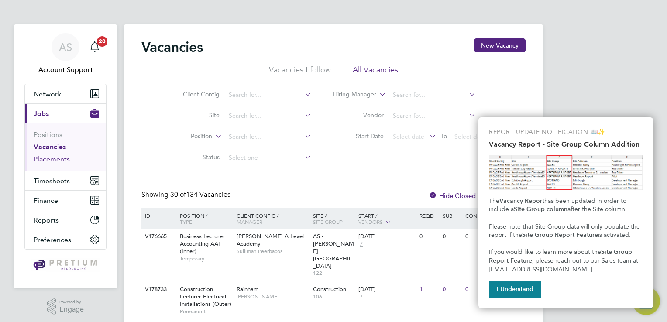
click at [58, 159] on link "Placements" at bounding box center [52, 159] width 36 height 8
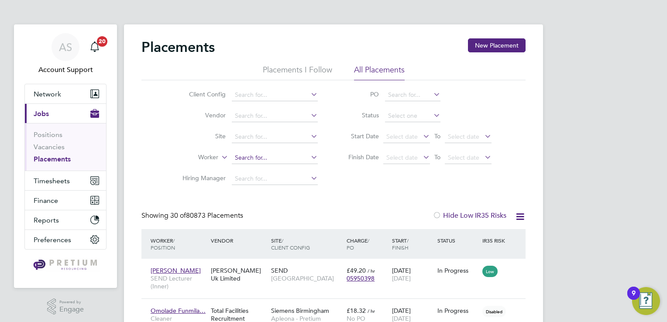
click at [264, 159] on input at bounding box center [275, 158] width 86 height 12
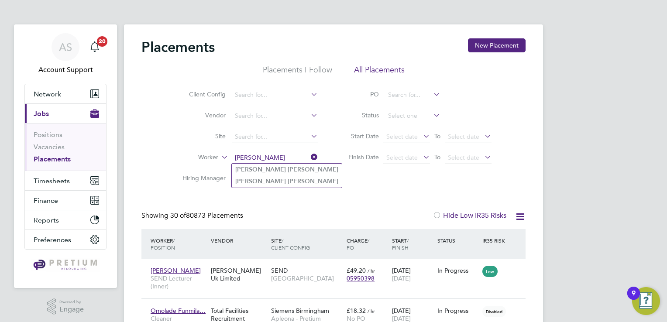
click at [282, 172] on li "Carl Godwin" at bounding box center [287, 170] width 110 height 12
type input "Carl Godwin"
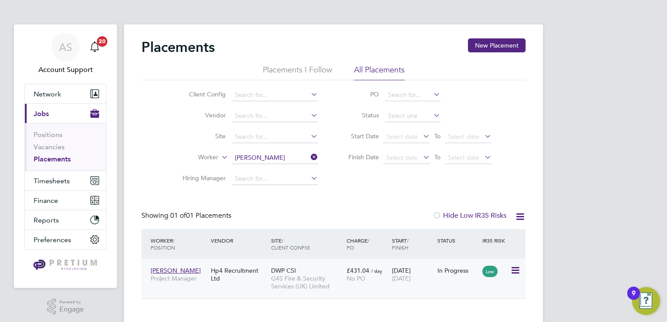
click at [254, 285] on div "Hp4 Recruitment Ltd" at bounding box center [239, 274] width 60 height 24
click at [284, 157] on input at bounding box center [275, 158] width 86 height 12
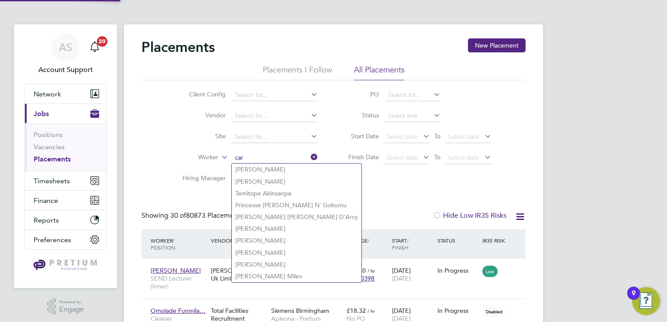
scroll to position [25, 61]
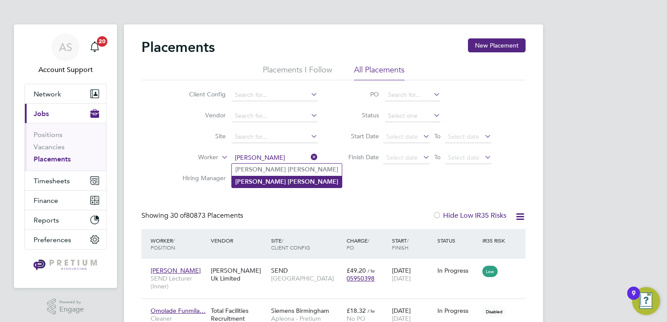
click at [278, 181] on li "Carl Godwin" at bounding box center [287, 182] width 110 height 12
type input "Carl Godwin"
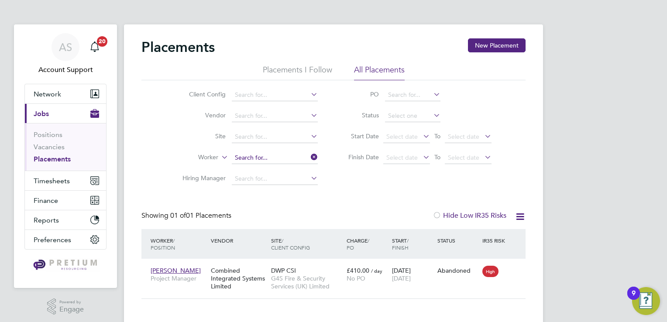
click at [254, 156] on input at bounding box center [275, 158] width 86 height 12
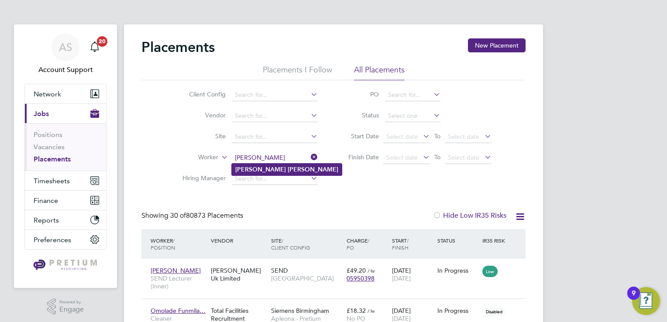
click at [288, 168] on b "Hulley" at bounding box center [313, 169] width 51 height 7
type input "Dean Hulley"
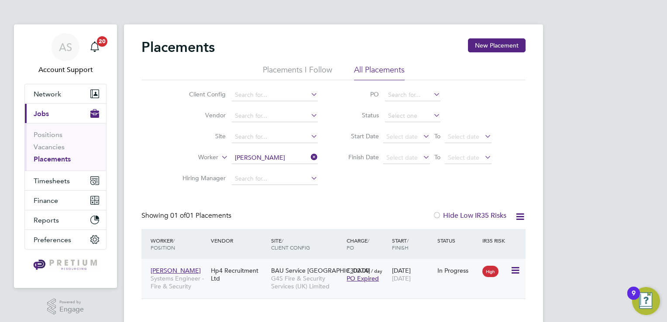
click at [377, 287] on div "Dean Hulley Systems Engineer - Fire & Security Hp4 Recruitment Ltd BAU Service …" at bounding box center [333, 279] width 384 height 40
click at [288, 287] on span "G4S Fire & Security Services (UK) Limited" at bounding box center [306, 282] width 71 height 16
click at [262, 158] on input at bounding box center [275, 158] width 86 height 12
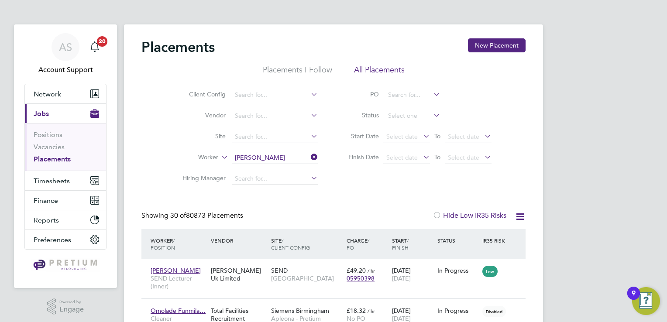
click at [288, 170] on b "Hayden" at bounding box center [313, 169] width 51 height 7
type input "[PERSON_NAME]"
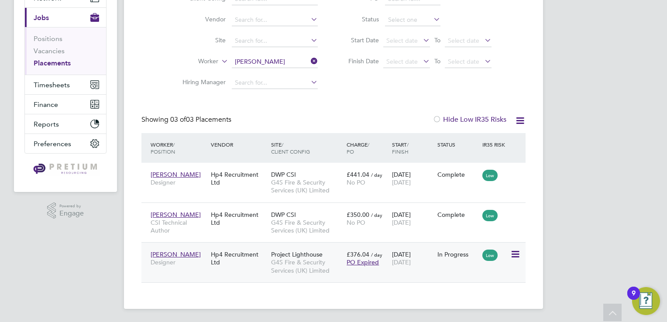
click at [334, 257] on div "Project Lighthouse G4S Fire & Security Services (UK) Limited" at bounding box center [306, 262] width 75 height 33
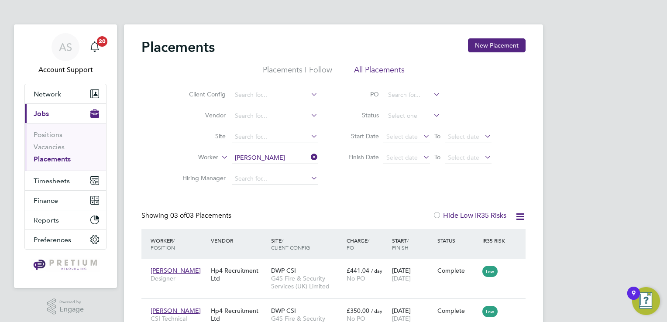
click at [309, 158] on icon at bounding box center [309, 157] width 0 height 12
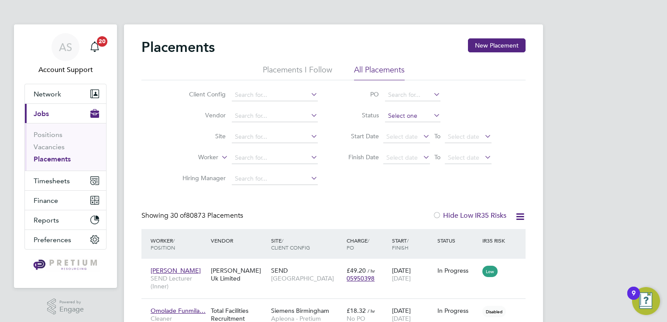
click at [417, 114] on input at bounding box center [412, 116] width 55 height 12
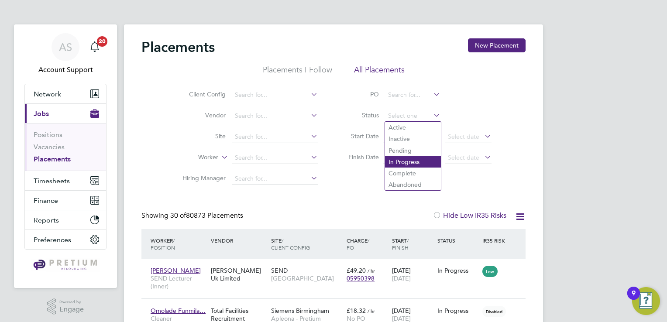
click at [408, 159] on li "In Progress" at bounding box center [413, 161] width 56 height 11
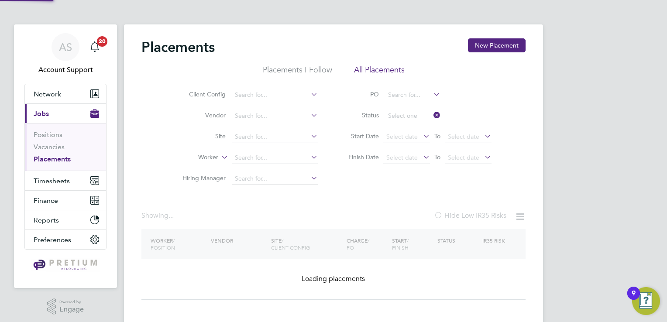
type input "In Progress"
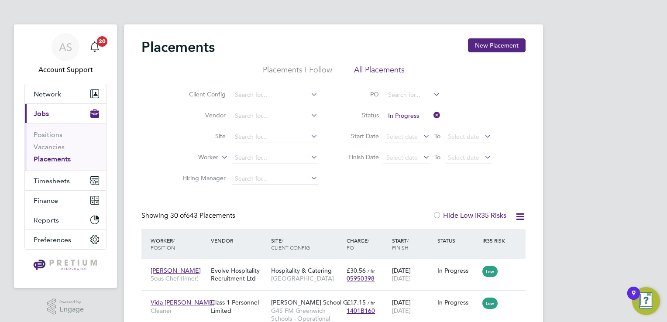
click at [521, 214] on icon at bounding box center [519, 216] width 11 height 11
click at [469, 237] on li "Download Placements Report" at bounding box center [477, 237] width 93 height 12
click at [346, 188] on div "Client Config Vendor Site Worker Hiring Manager PO Status In Progress Start Dat…" at bounding box center [333, 134] width 384 height 109
click at [432, 115] on icon at bounding box center [432, 115] width 0 height 12
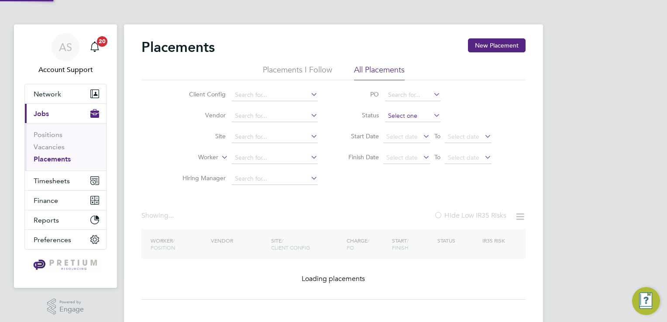
click at [421, 116] on input at bounding box center [412, 116] width 55 height 12
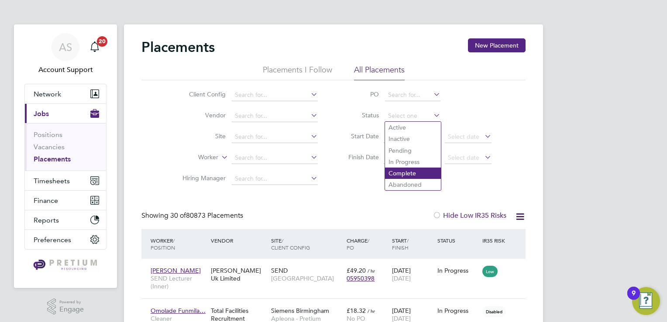
click at [405, 174] on li "Complete" at bounding box center [413, 173] width 56 height 11
type input "Complete"
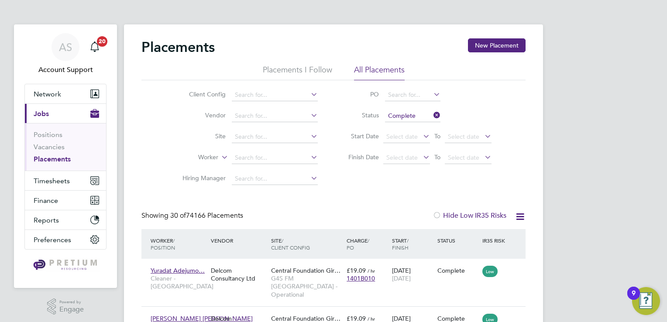
click at [520, 218] on icon at bounding box center [519, 216] width 11 height 11
click at [461, 235] on li "Download Placements Report" at bounding box center [477, 237] width 93 height 12
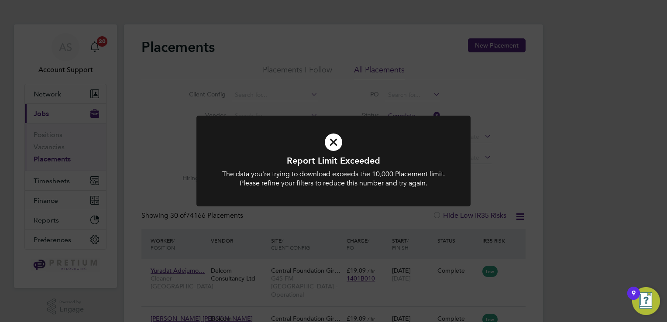
click at [346, 219] on div "Report Limit Exceeded The data you're trying to download exceeds the 10,000 Pla…" at bounding box center [333, 161] width 667 height 322
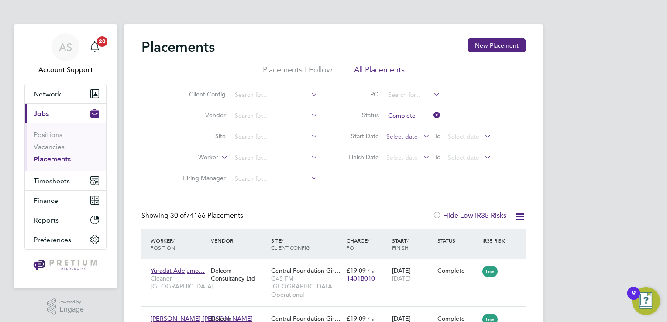
click at [412, 139] on span "Select date" at bounding box center [401, 137] width 31 height 8
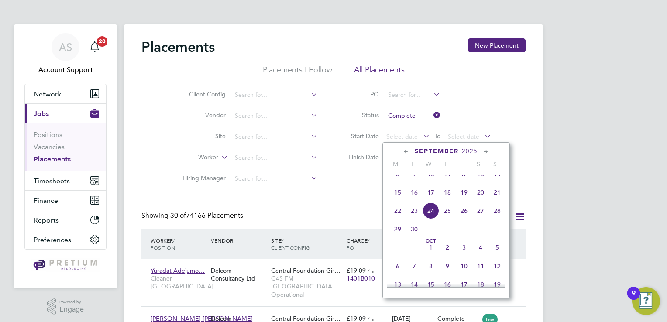
click at [472, 151] on span "2025" at bounding box center [470, 150] width 16 height 7
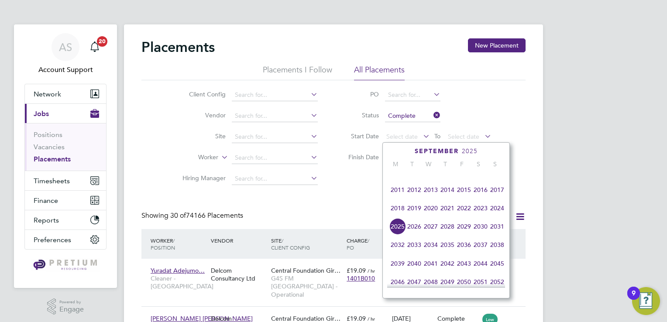
click at [499, 215] on span "2024" at bounding box center [497, 208] width 17 height 17
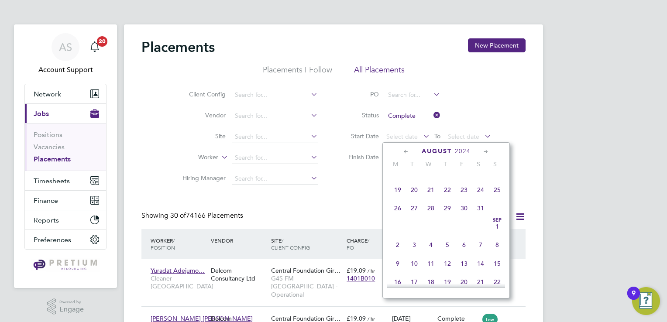
click at [498, 233] on span "Sep 1" at bounding box center [497, 226] width 17 height 17
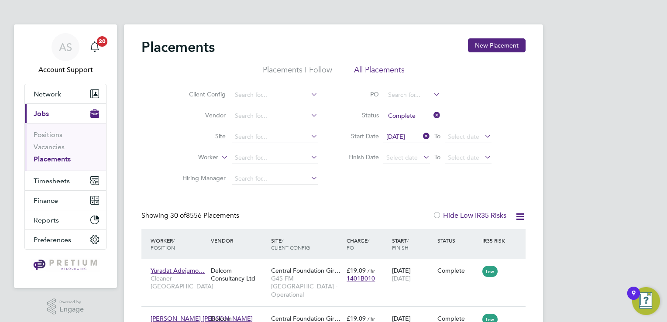
click at [519, 216] on icon at bounding box center [519, 216] width 11 height 11
click at [466, 236] on li "Download Placements Report" at bounding box center [477, 237] width 93 height 12
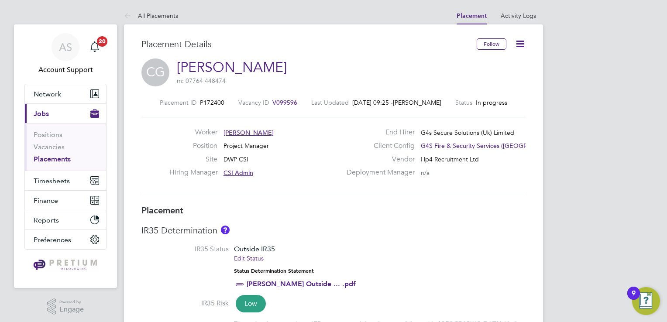
click at [243, 258] on link "Edit Status" at bounding box center [249, 258] width 30 height 8
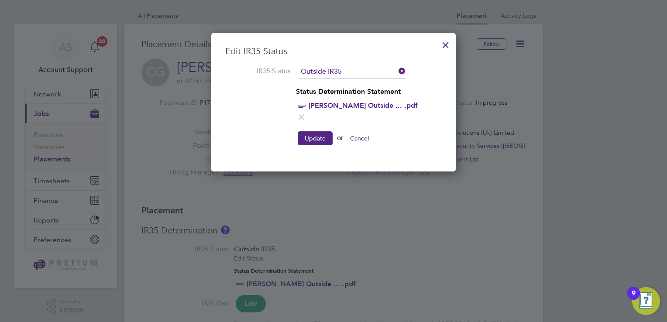
click at [307, 112] on icon at bounding box center [301, 117] width 11 height 11
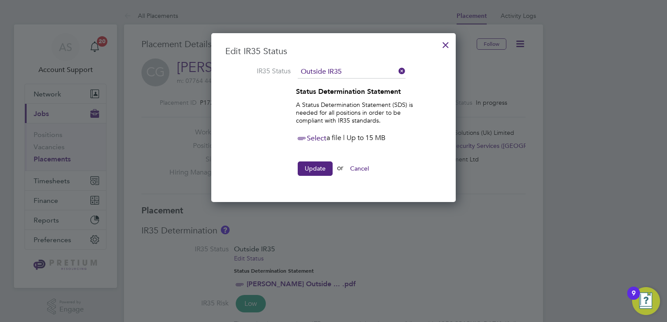
click at [302, 143] on icon at bounding box center [301, 138] width 11 height 11
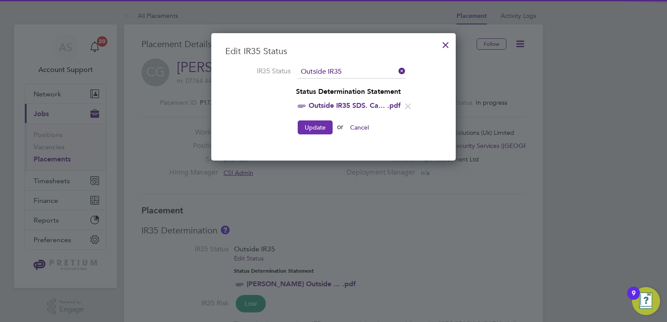
click at [319, 130] on button "Update" at bounding box center [315, 127] width 35 height 14
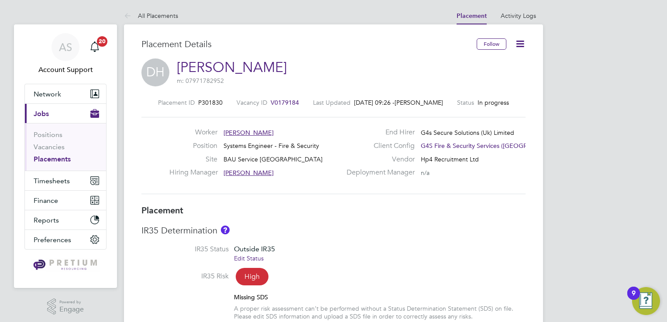
click at [253, 259] on link "Edit Status" at bounding box center [249, 258] width 30 height 8
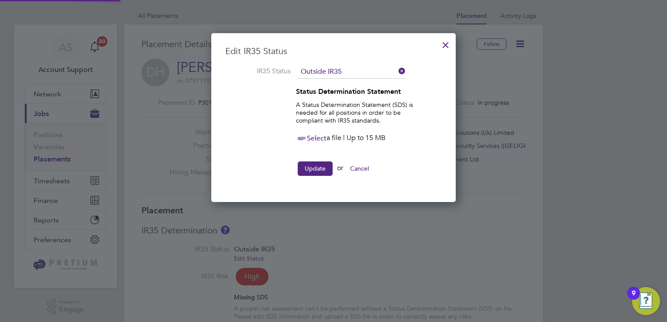
scroll to position [4, 4]
click at [310, 138] on span "Select" at bounding box center [311, 138] width 31 height 9
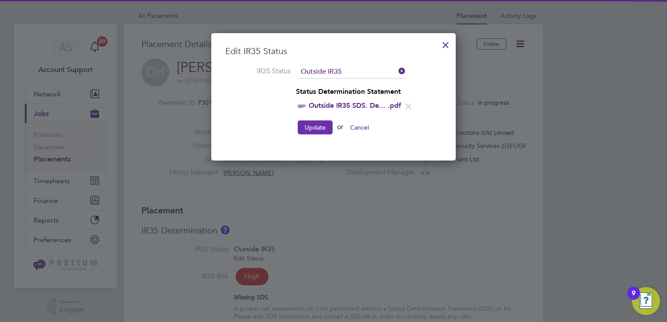
click at [312, 125] on button "Update" at bounding box center [315, 127] width 35 height 14
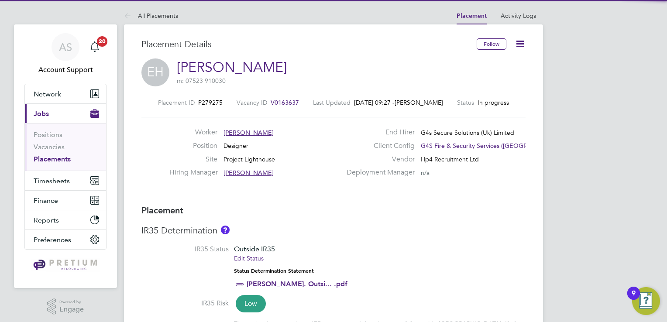
click at [250, 261] on link "Edit Status" at bounding box center [249, 258] width 30 height 8
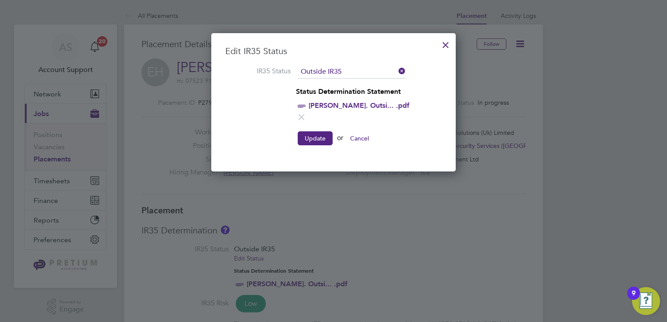
scroll to position [4, 4]
click at [307, 112] on icon at bounding box center [301, 117] width 11 height 11
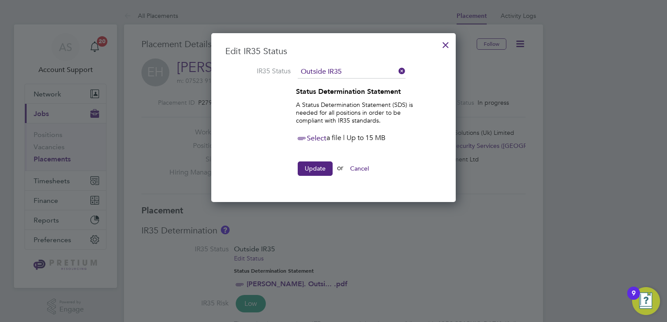
click at [310, 138] on span "Select" at bounding box center [311, 138] width 31 height 9
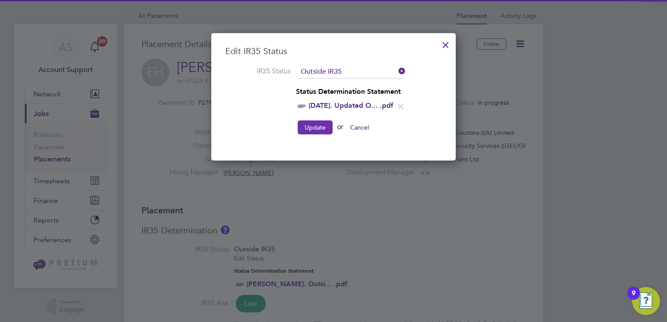
click at [315, 128] on button "Update" at bounding box center [315, 127] width 35 height 14
